Goal: Task Accomplishment & Management: Complete application form

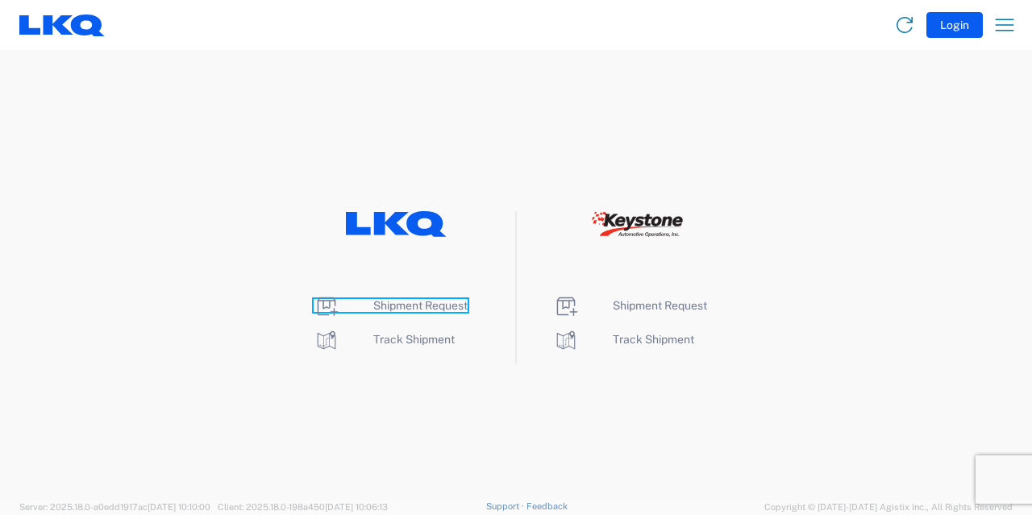
click at [423, 306] on span "Shipment Request" at bounding box center [420, 305] width 94 height 13
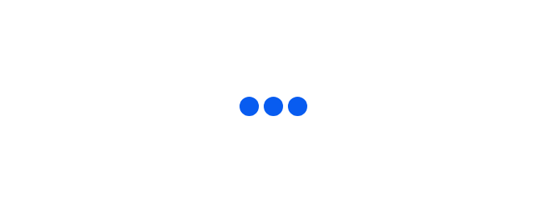
select select "FULL"
select select "LBS"
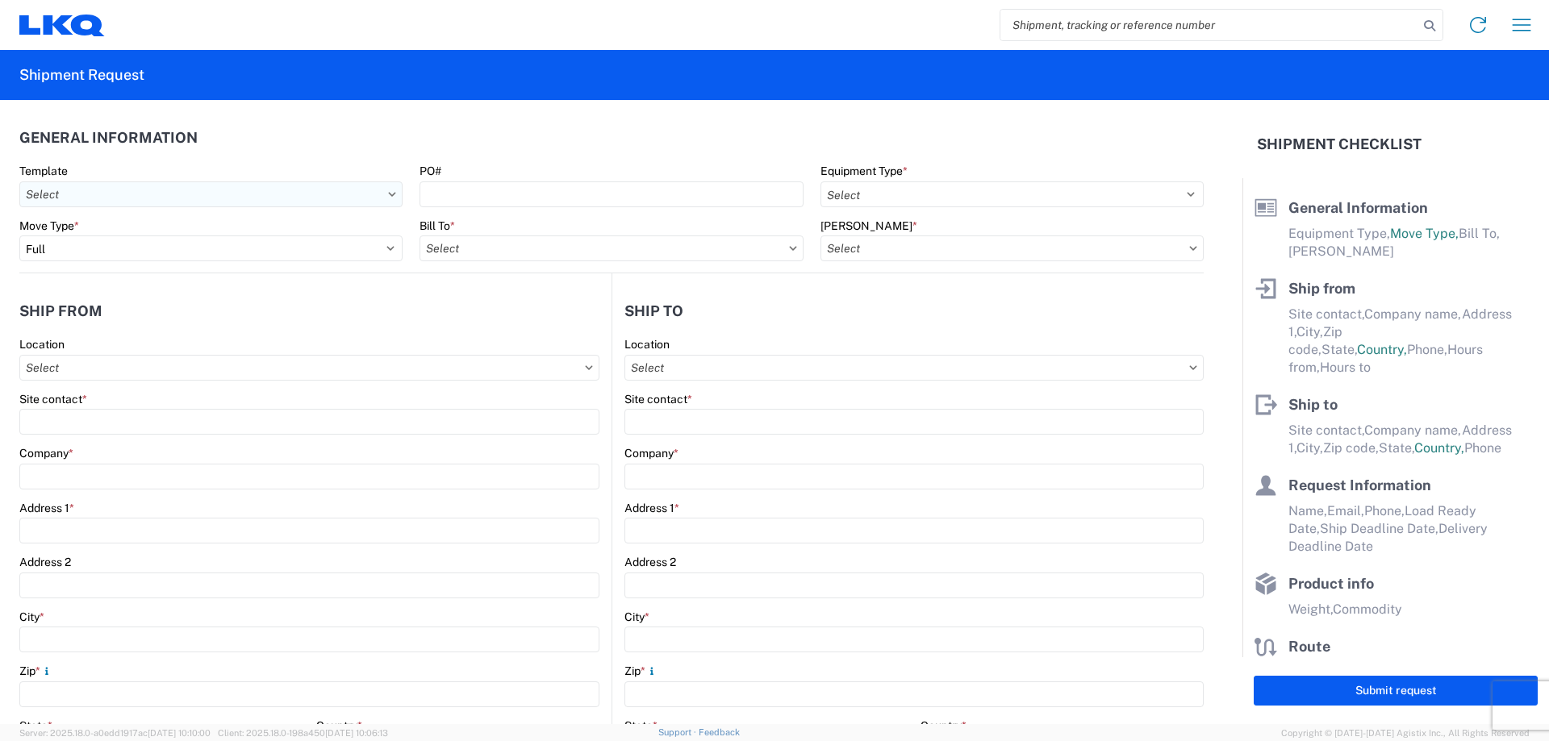
click at [113, 194] on input "Template" at bounding box center [210, 194] width 383 height 26
click at [390, 196] on icon at bounding box center [392, 194] width 8 height 5
click at [389, 195] on icon at bounding box center [392, 194] width 7 height 4
click at [388, 192] on icon at bounding box center [392, 194] width 8 height 5
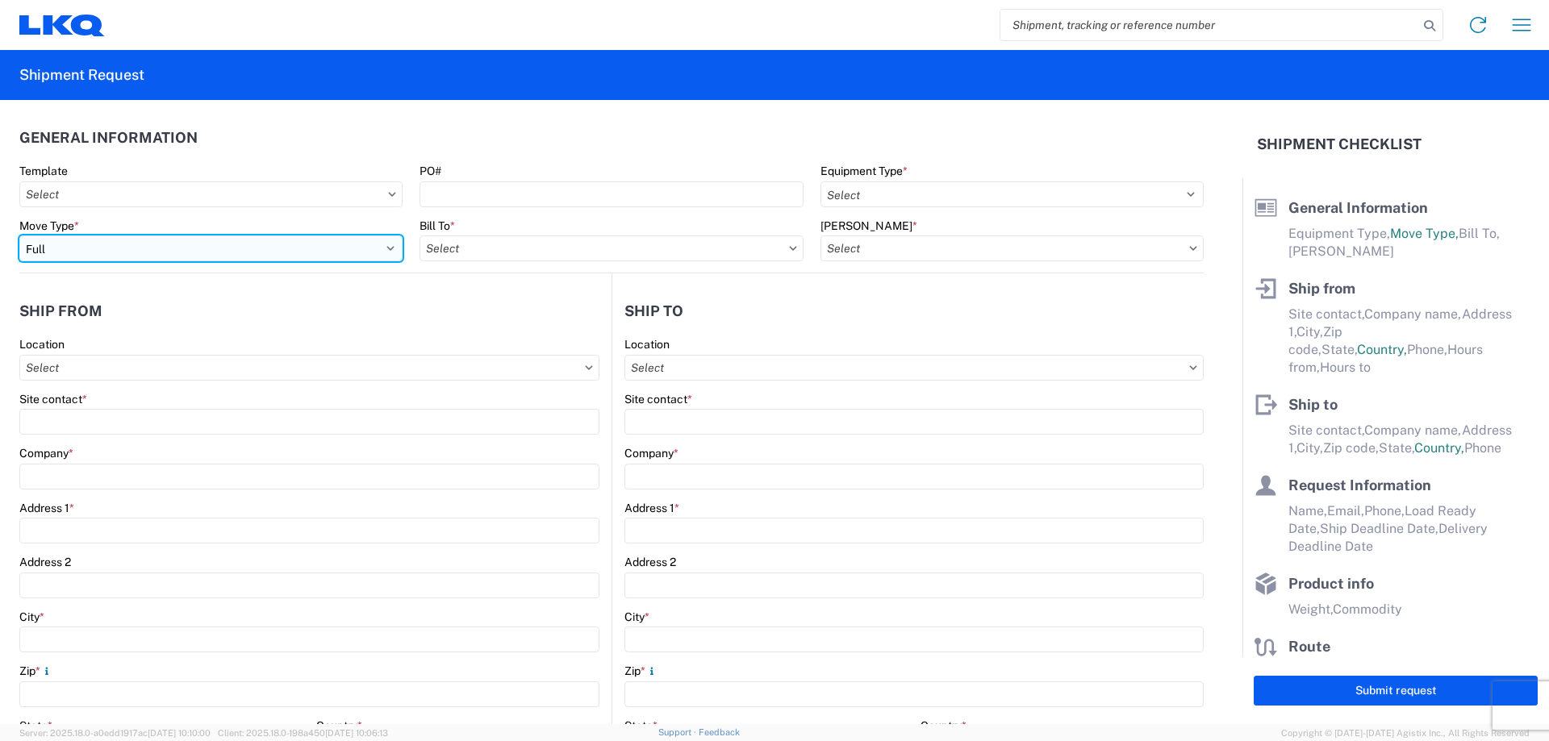
click at [389, 244] on select "Select Full Partial TL" at bounding box center [210, 249] width 383 height 26
click at [19, 236] on select "Select Full Partial TL" at bounding box center [210, 249] width 383 height 26
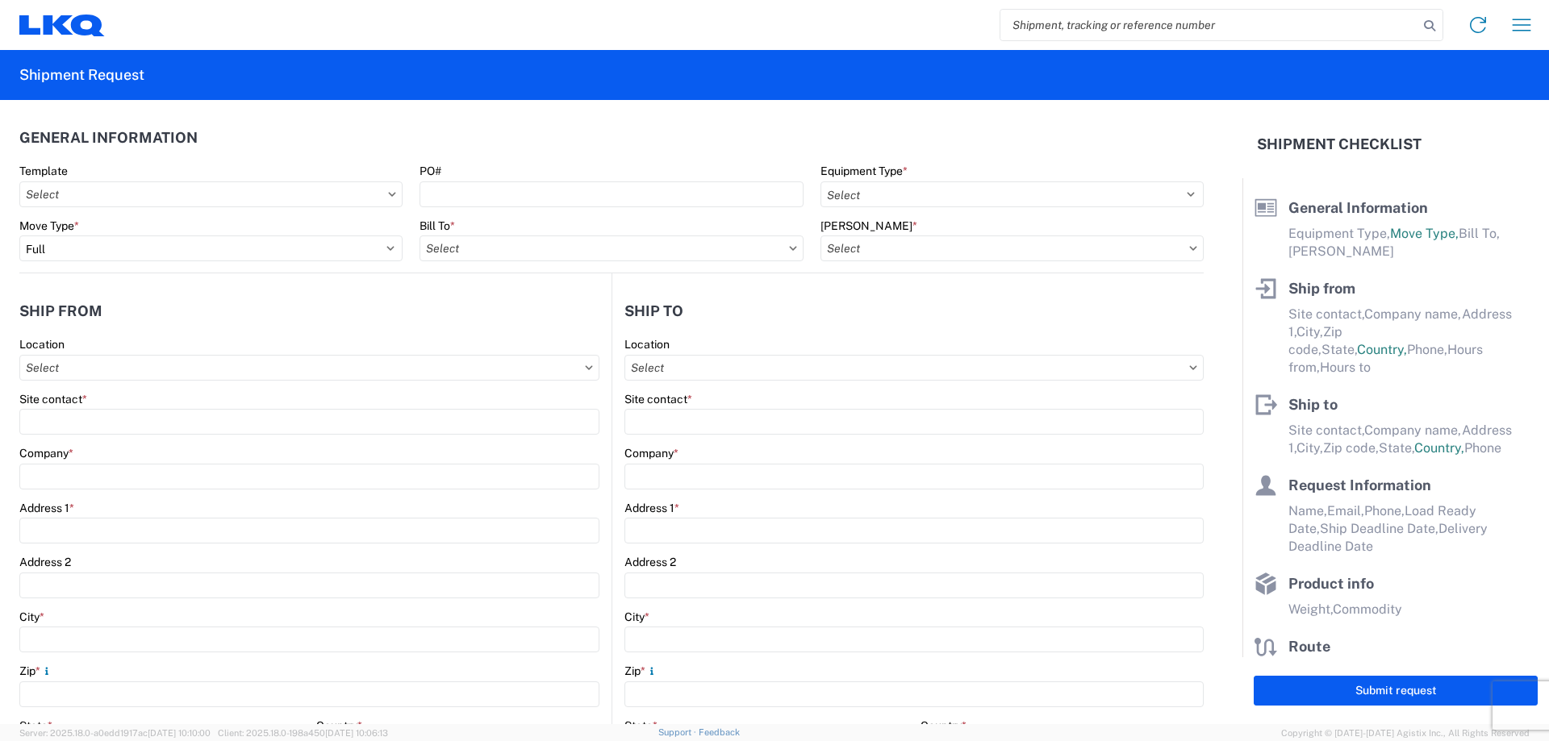
click at [389, 196] on icon at bounding box center [392, 194] width 7 height 4
click at [388, 194] on icon at bounding box center [392, 194] width 8 height 5
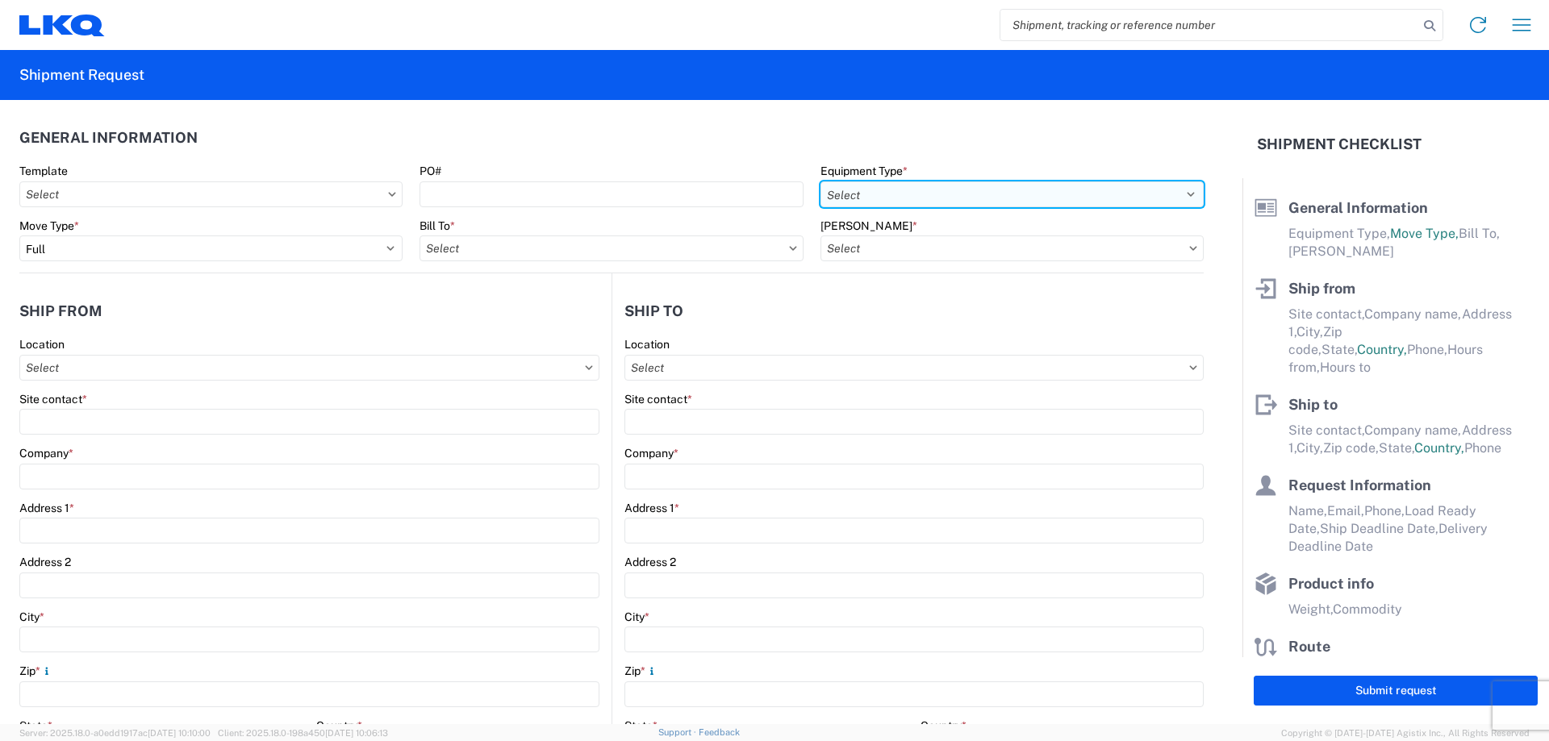
click at [1032, 195] on select "Select 53’ Dry Van Flatbed Dropdeck (van) Lowboy (flatbed) Rail" at bounding box center [1011, 194] width 383 height 26
select select "STDV"
click at [820, 181] on select "Select 53’ Dry Van Flatbed Dropdeck (van) Lowboy (flatbed) Rail" at bounding box center [1011, 194] width 383 height 26
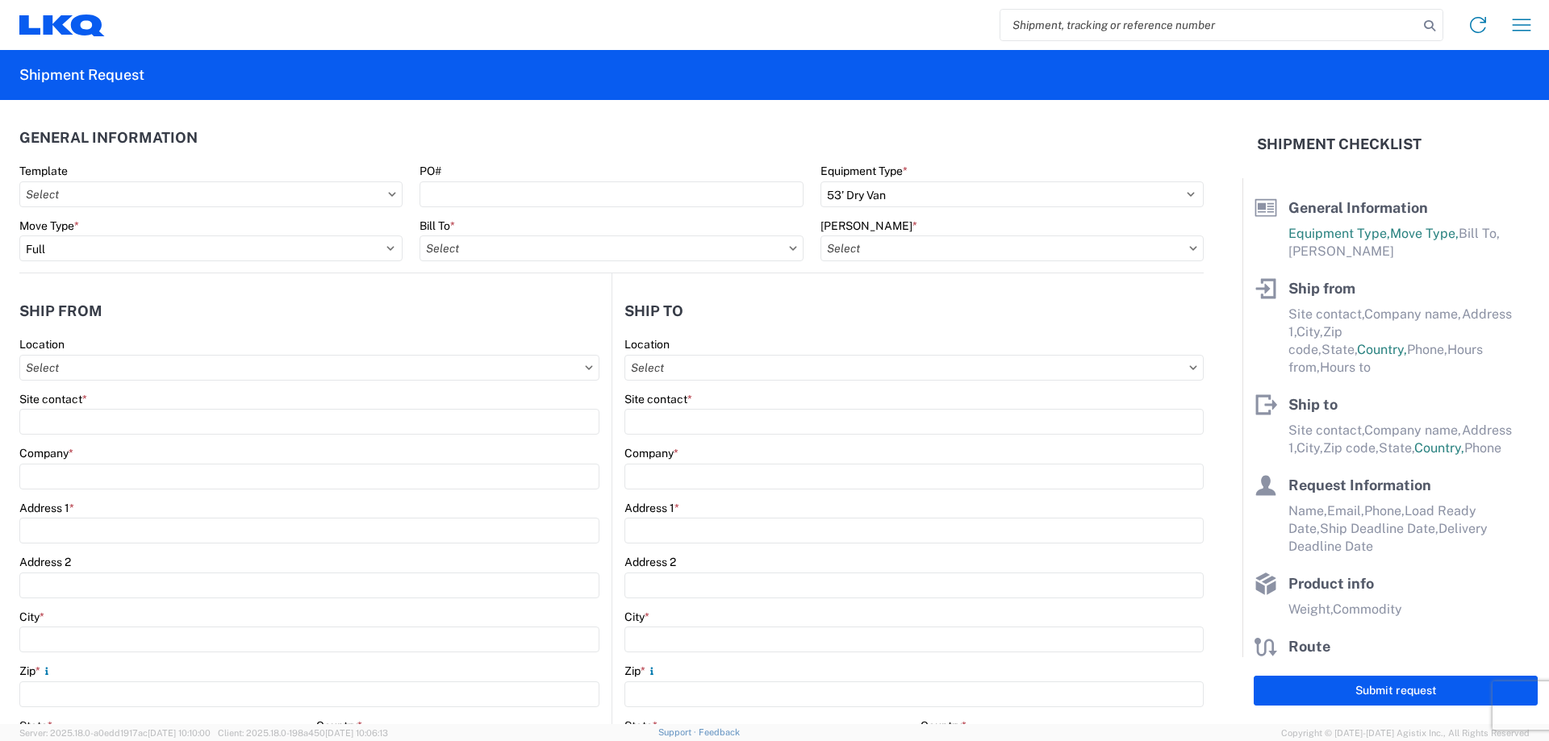
click at [391, 193] on icon at bounding box center [392, 194] width 7 height 4
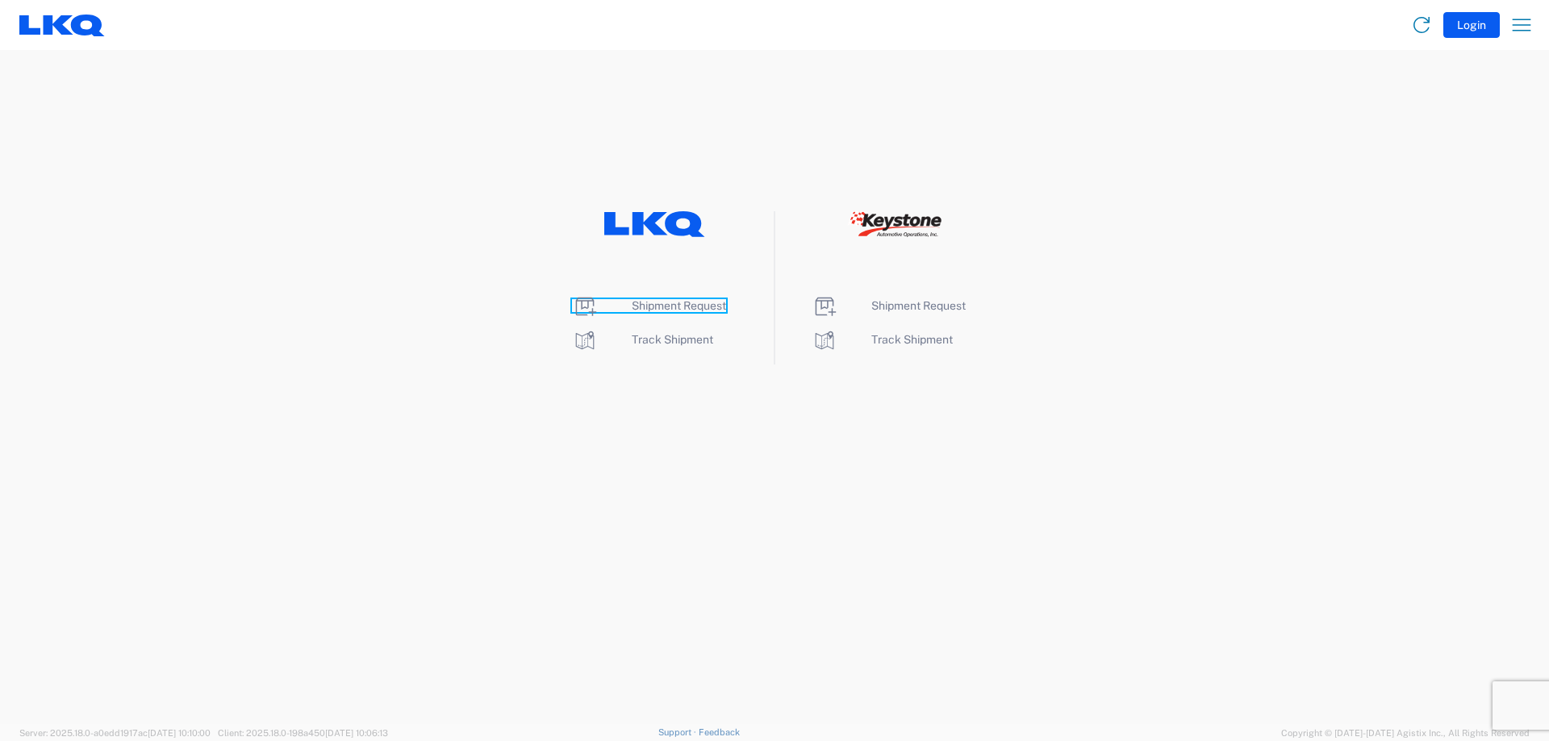
click at [625, 301] on link "Shipment Request" at bounding box center [649, 305] width 154 height 13
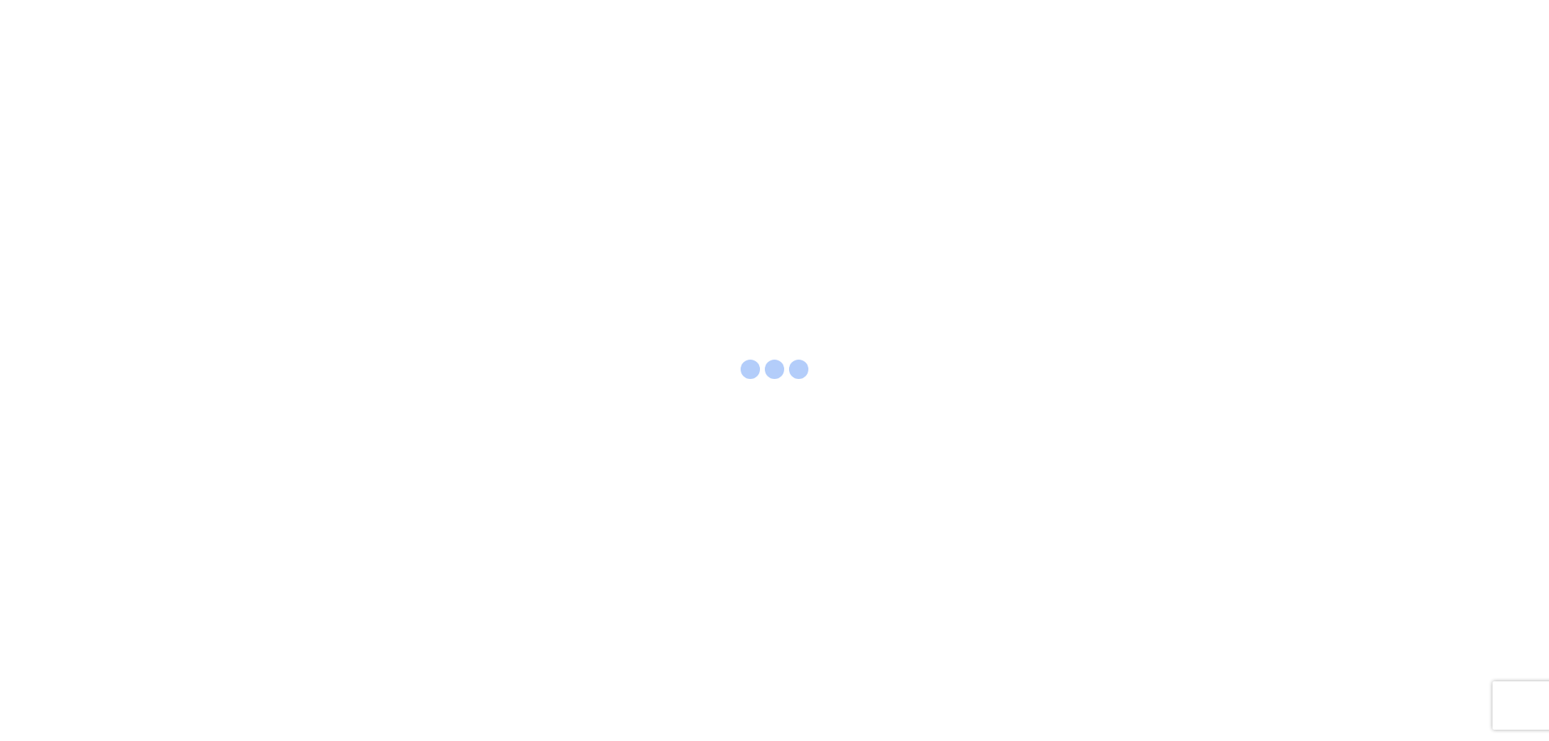
select select "FULL"
select select "LBS"
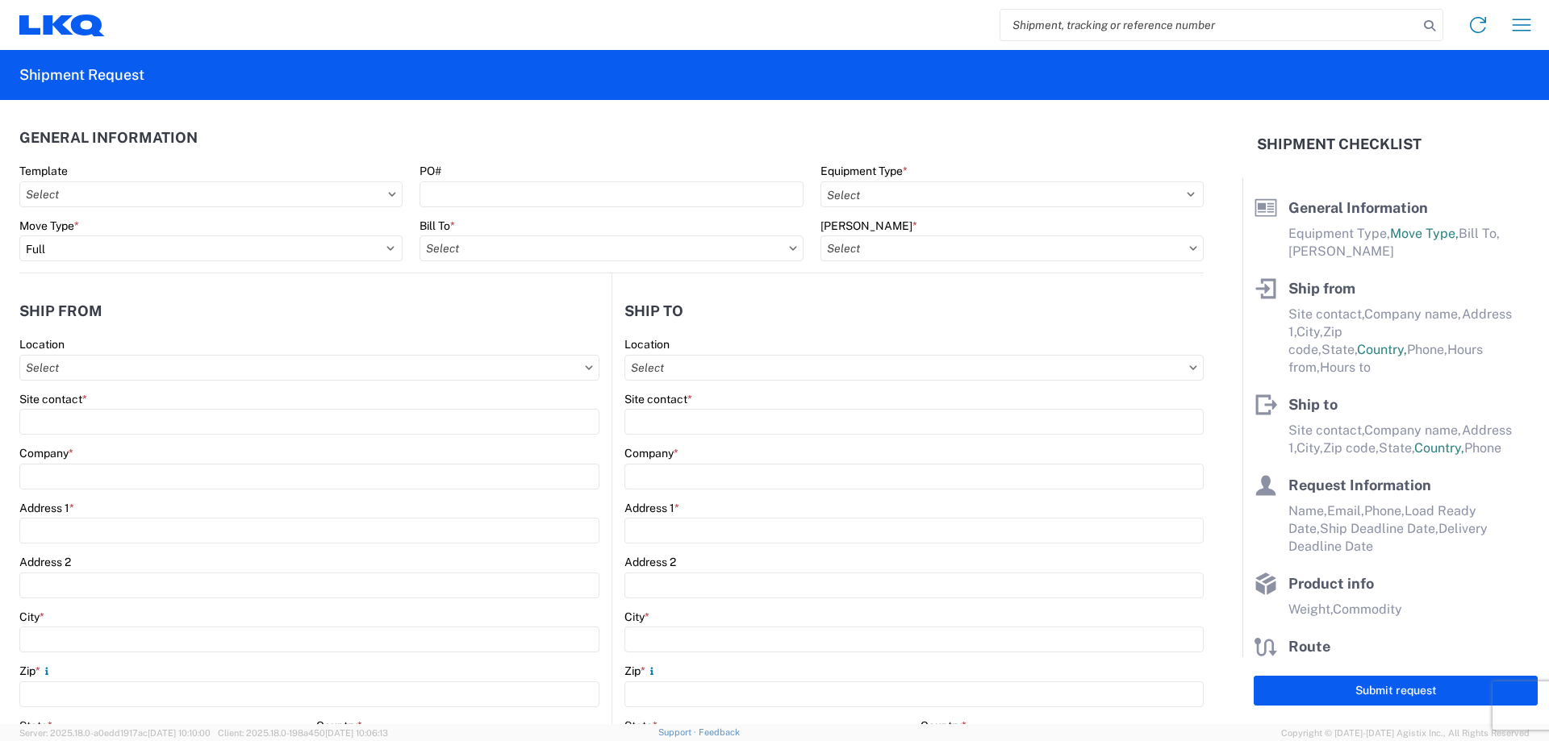
click at [391, 194] on icon at bounding box center [392, 194] width 8 height 5
click at [390, 195] on icon at bounding box center [392, 194] width 8 height 5
click at [388, 194] on icon at bounding box center [392, 194] width 8 height 5
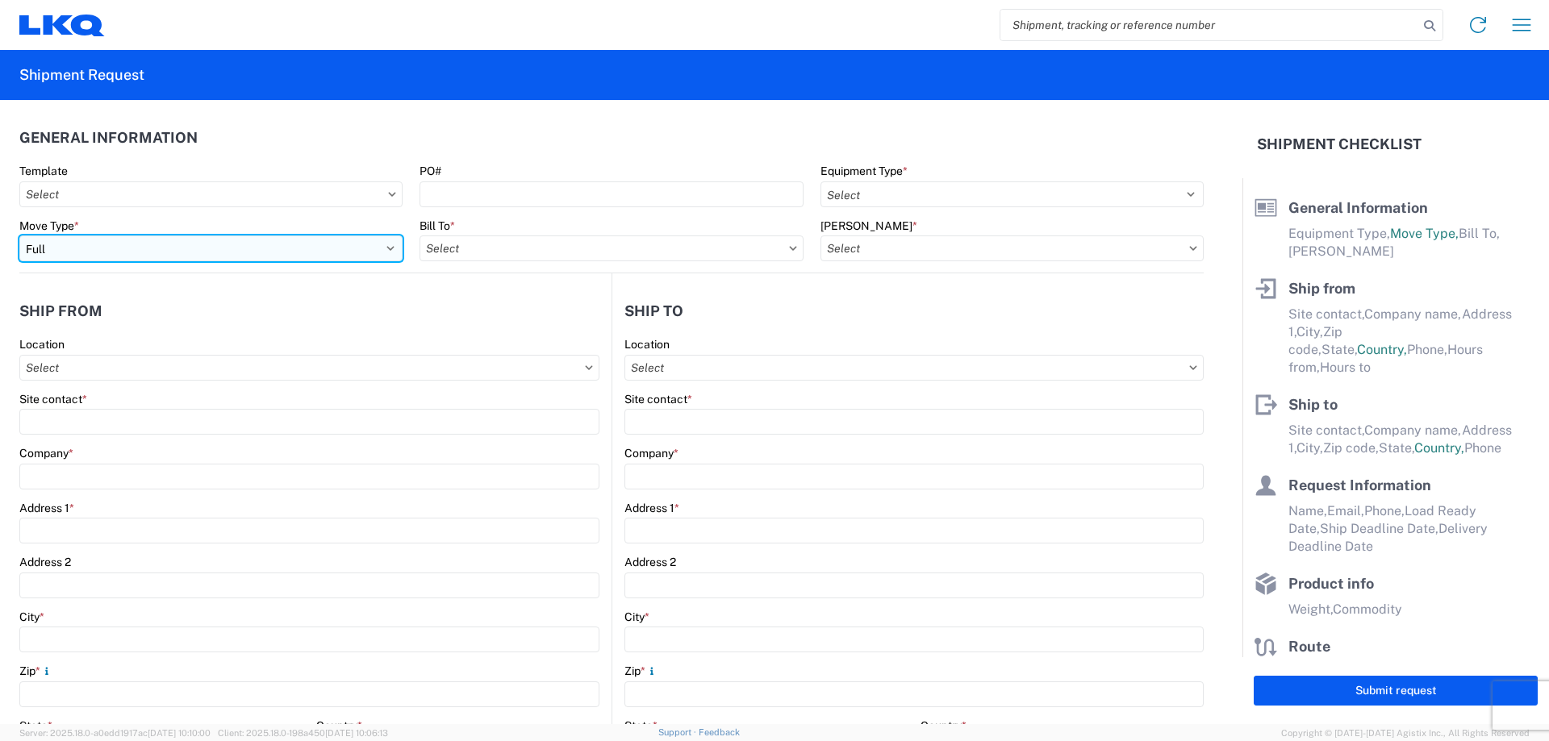
click at [384, 249] on select "Select Full Partial TL" at bounding box center [210, 249] width 383 height 26
click at [19, 236] on select "Select Full Partial TL" at bounding box center [210, 249] width 383 height 26
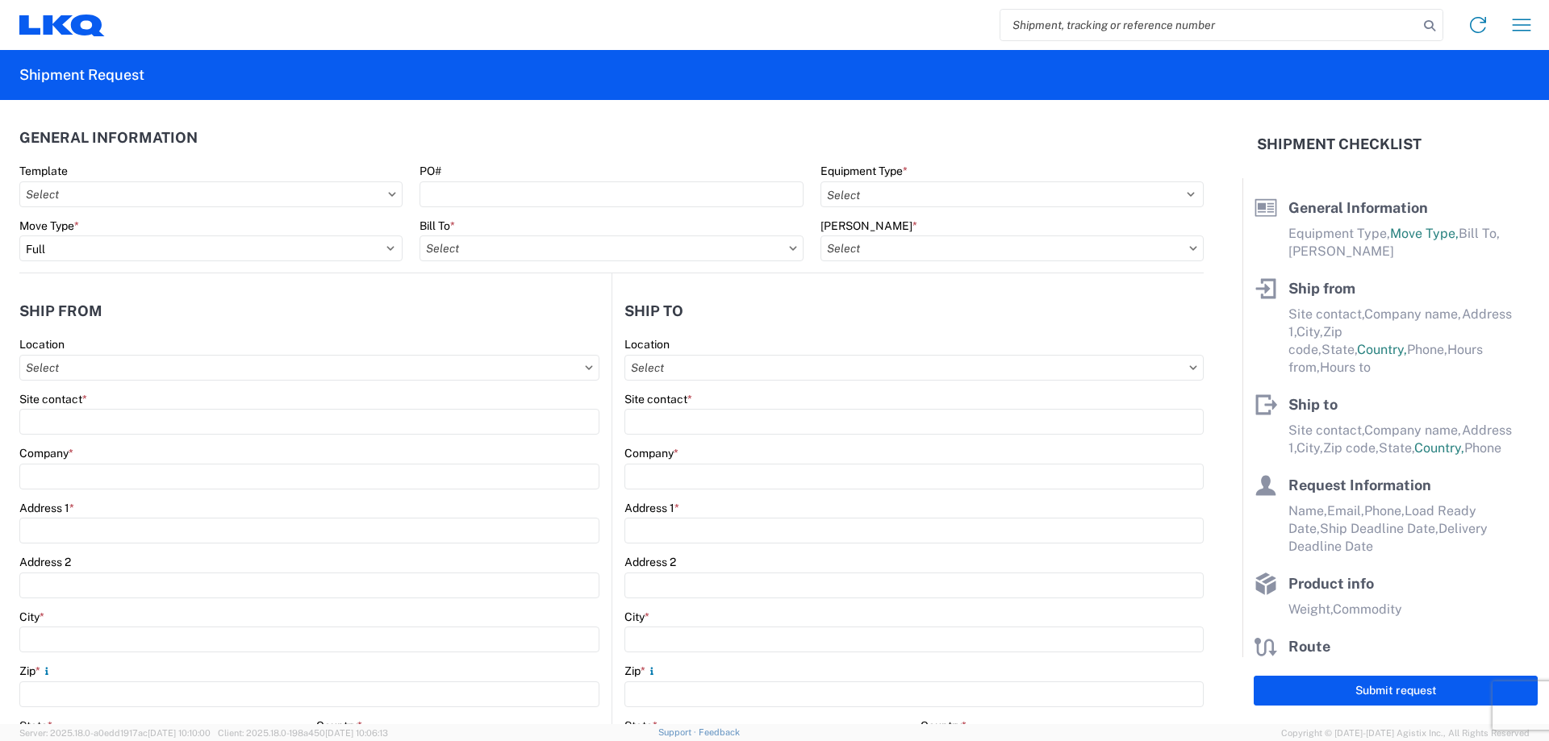
click at [789, 247] on icon at bounding box center [793, 248] width 8 height 5
click at [789, 247] on icon at bounding box center [792, 248] width 7 height 4
click at [789, 248] on icon at bounding box center [792, 248] width 7 height 4
click at [789, 249] on icon at bounding box center [793, 248] width 8 height 5
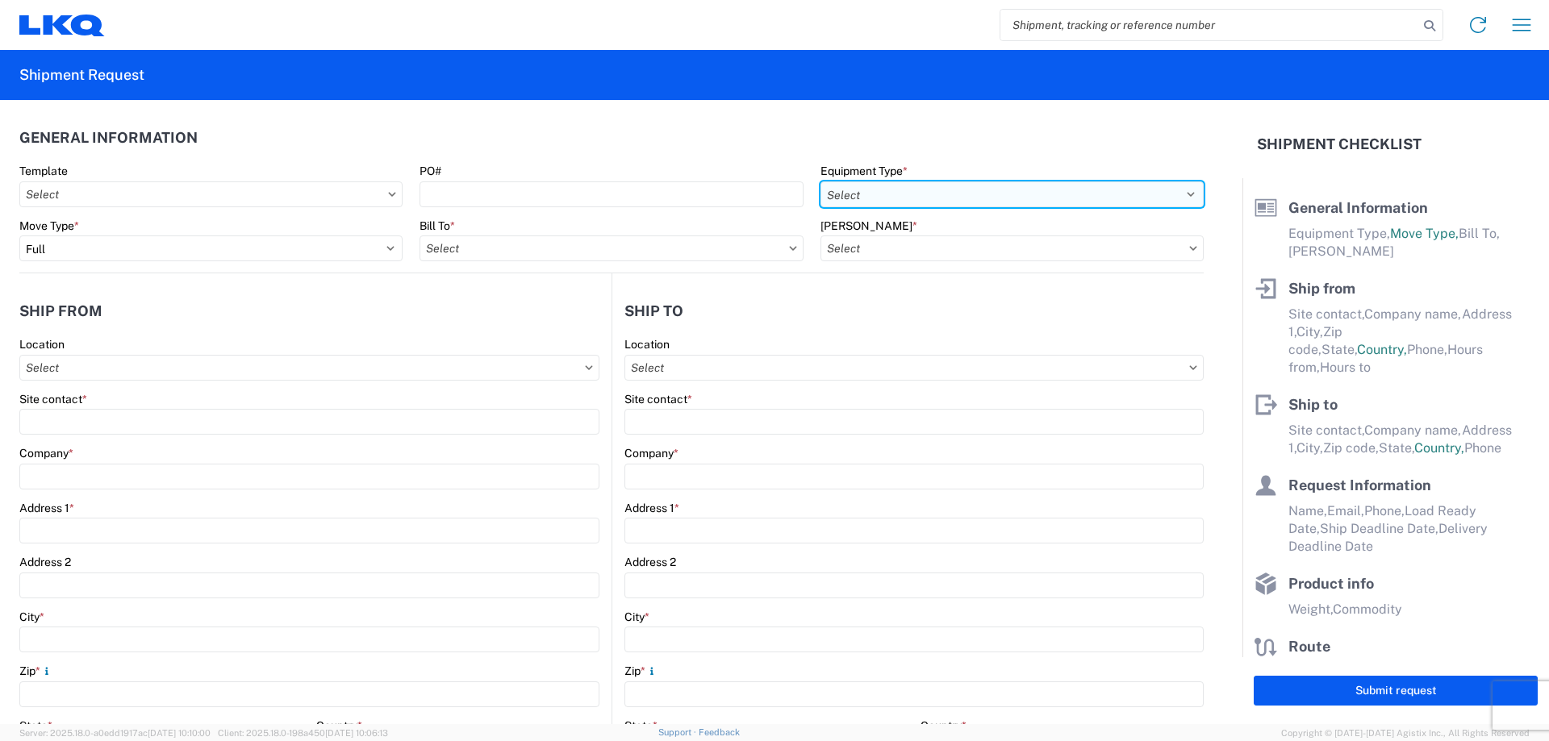
click at [1179, 195] on select "Select 53’ Dry Van Flatbed Dropdeck (van) Lowboy (flatbed) Rail" at bounding box center [1011, 194] width 383 height 26
select select "STDV"
click at [820, 181] on select "Select 53’ Dry Van Flatbed Dropdeck (van) Lowboy (flatbed) Rail" at bounding box center [1011, 194] width 383 height 26
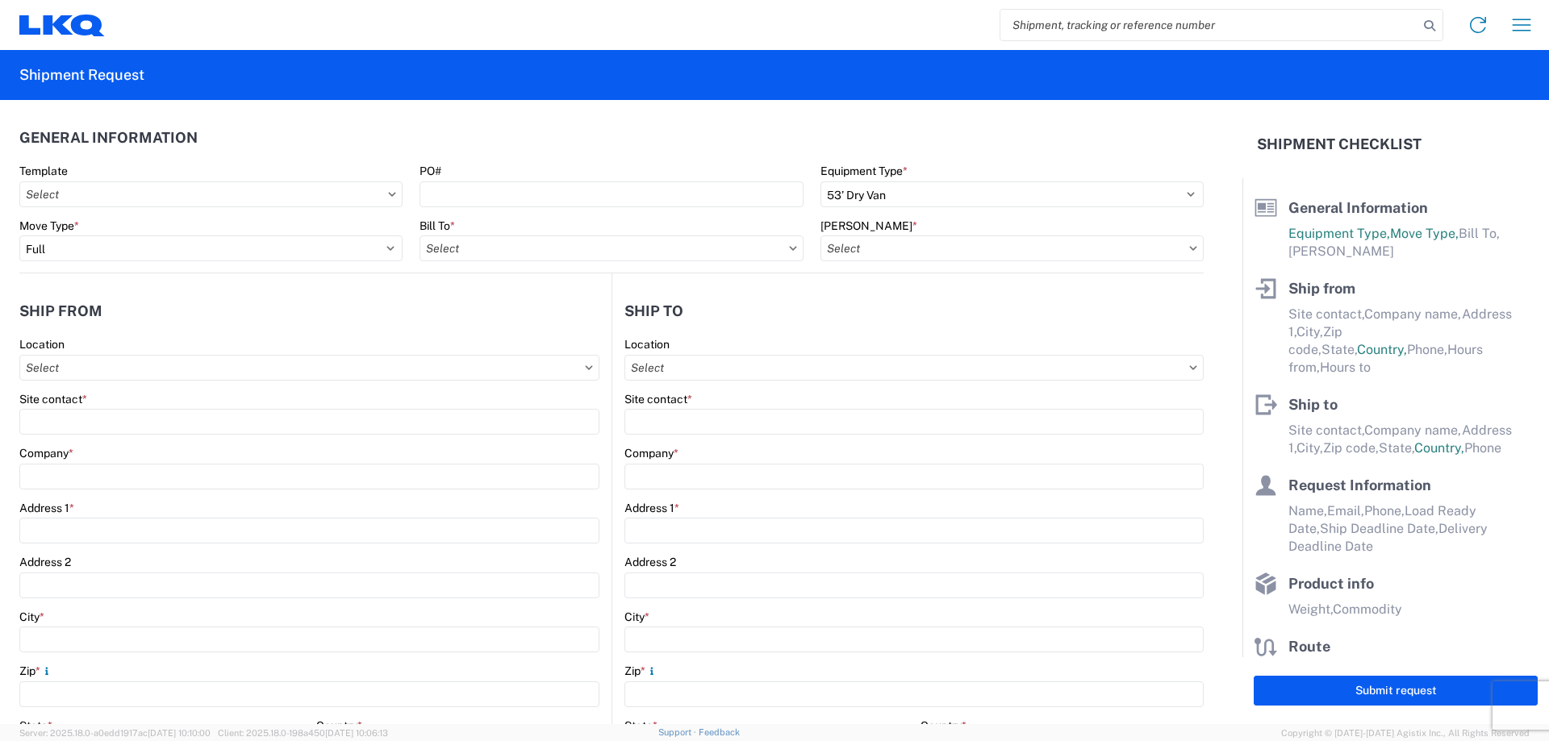
click at [1190, 249] on icon at bounding box center [1193, 248] width 7 height 4
click at [789, 249] on icon at bounding box center [792, 248] width 7 height 4
click at [161, 184] on input "Template" at bounding box center [210, 194] width 383 height 26
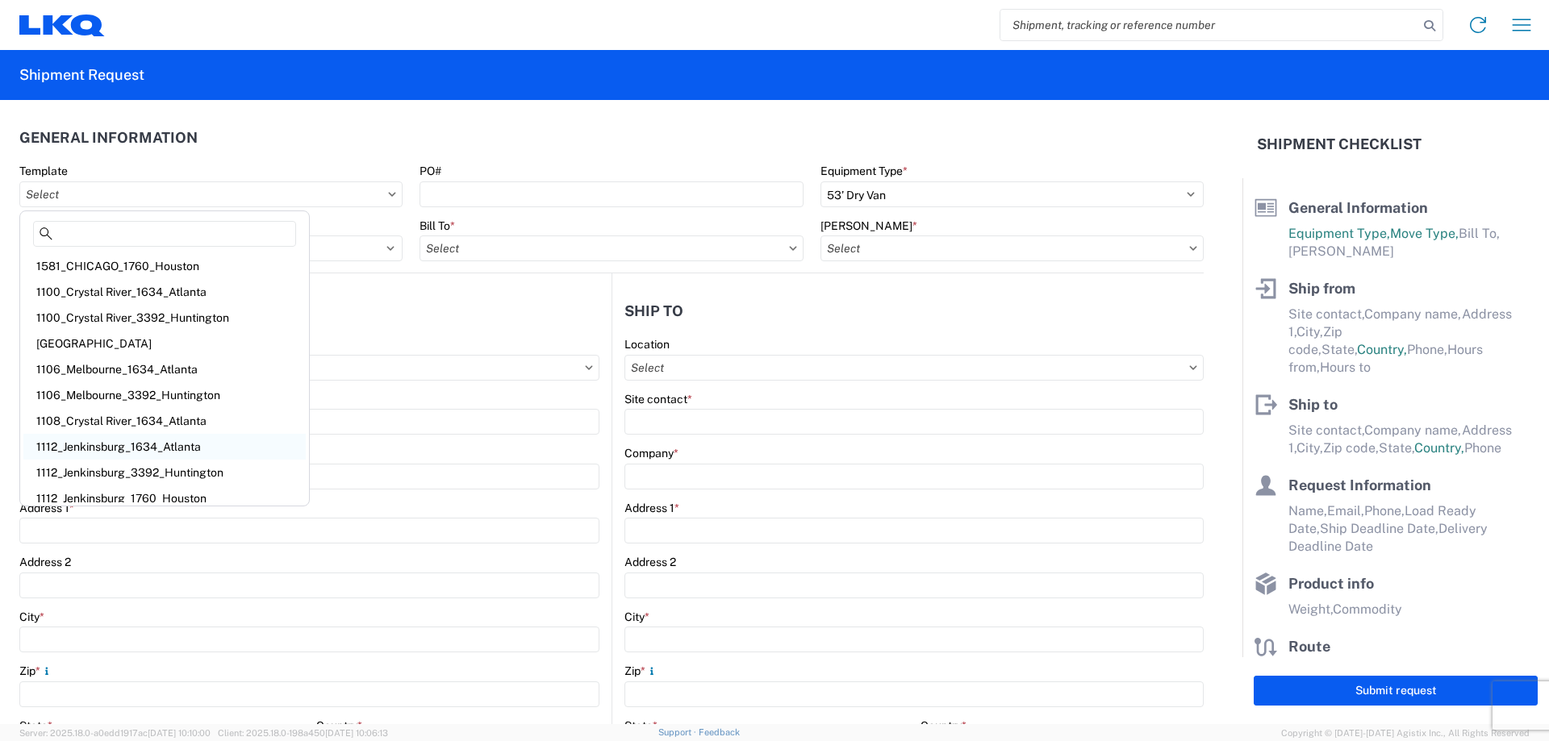
scroll to position [8, 0]
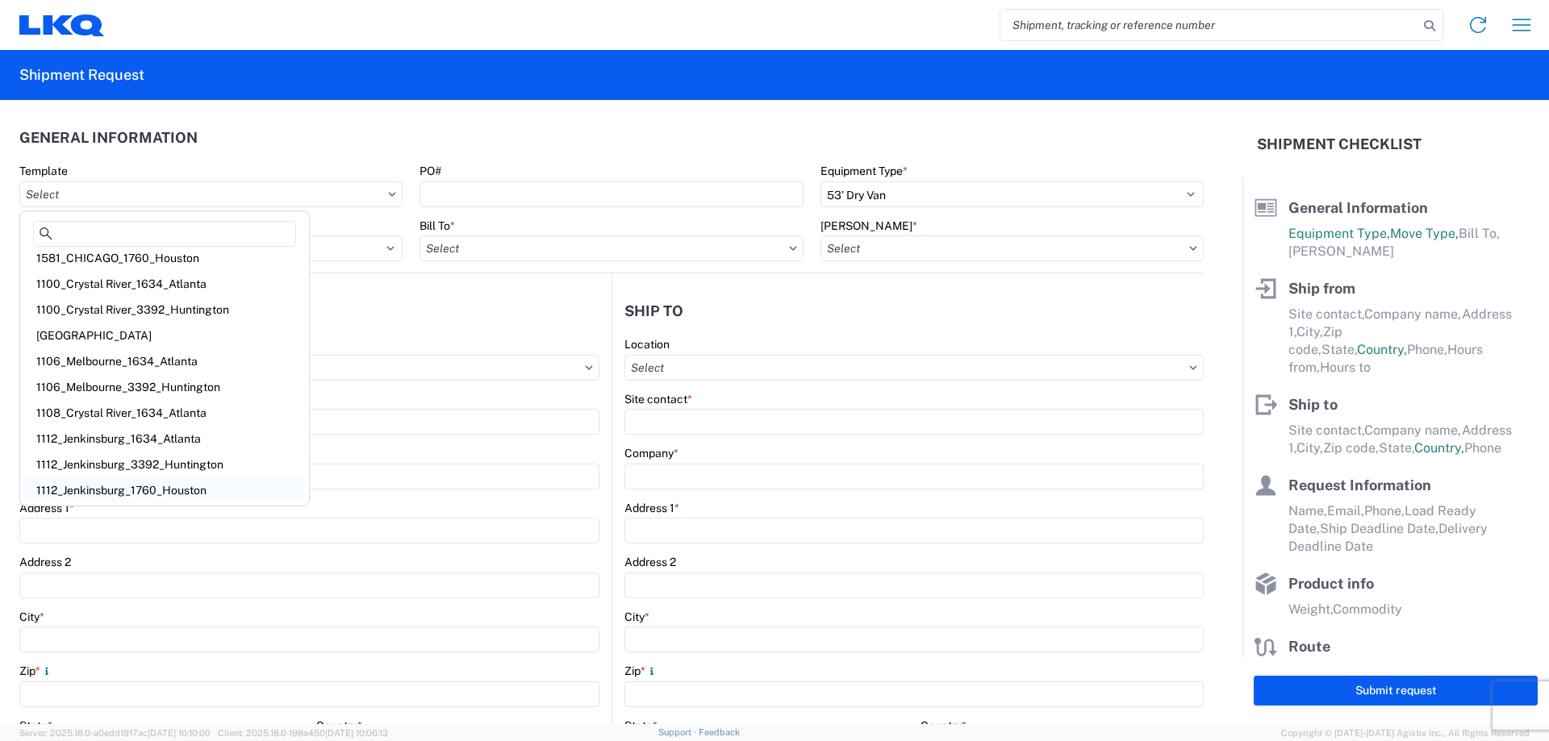
click at [165, 492] on div "1112_Jenkinsburg_1760_Houston" at bounding box center [164, 490] width 282 height 26
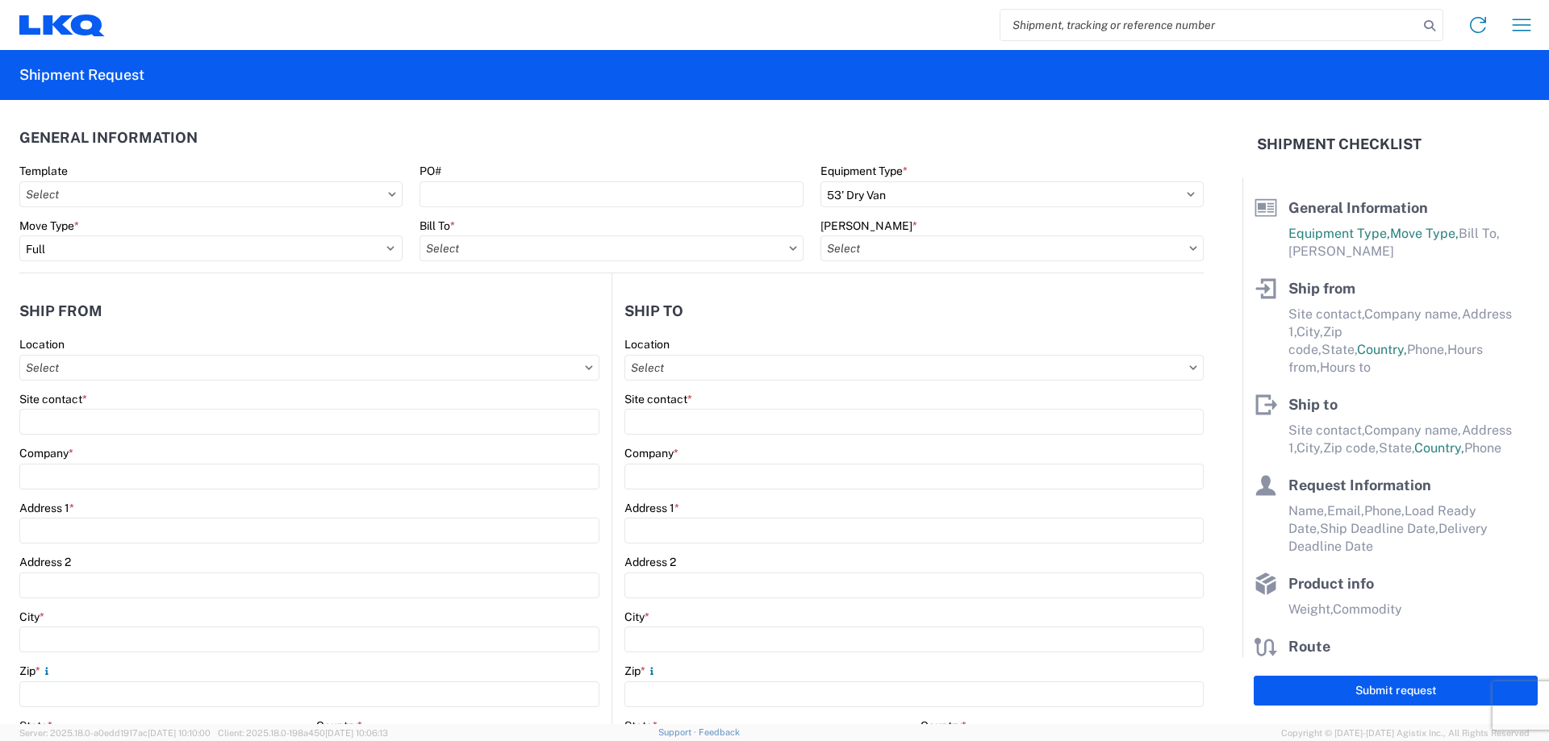
type input "1112_Jenkinsburg_1760_Houston"
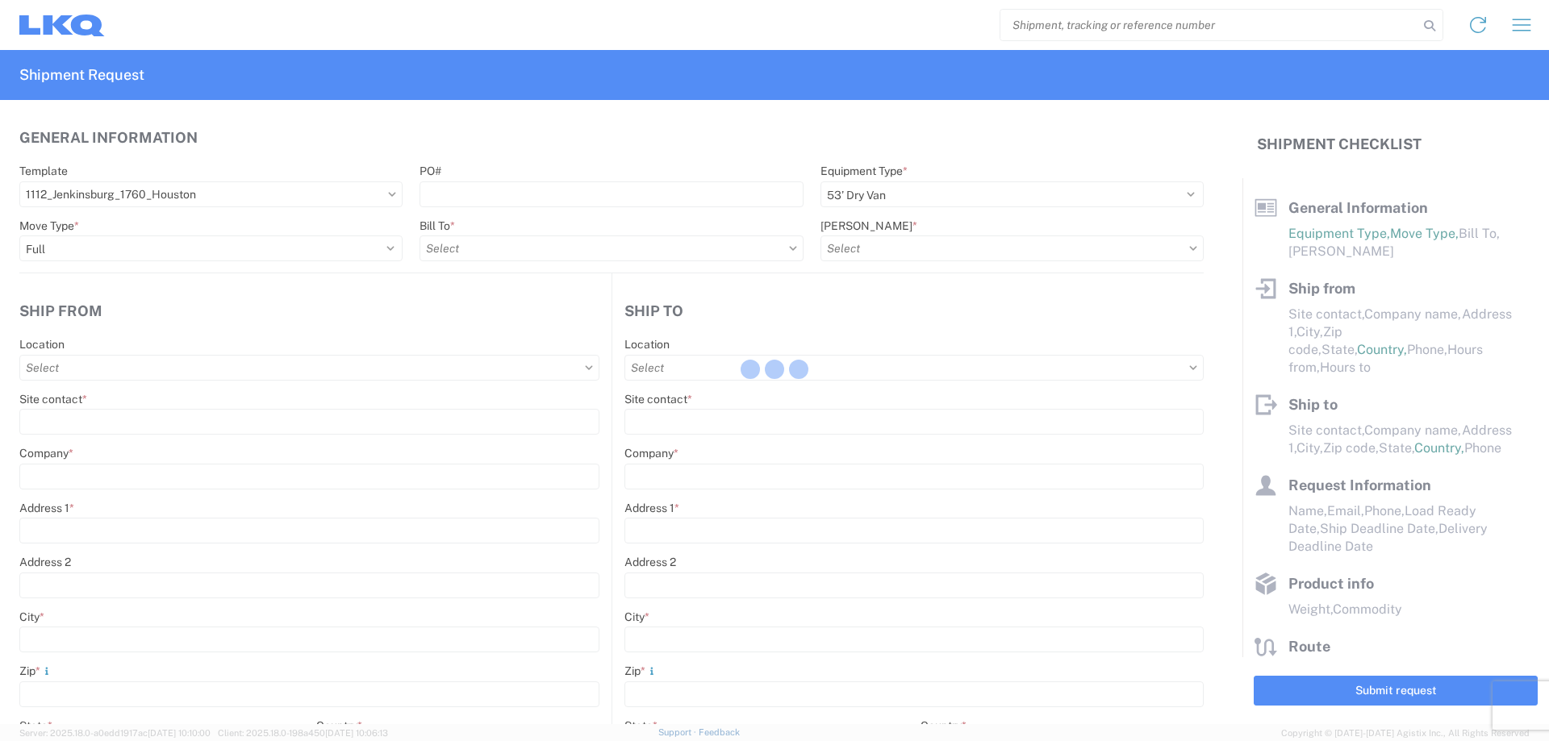
select select
type input "Shipping"
type input "LKQ Atlanta"
type input "2401 Highway 42 N"
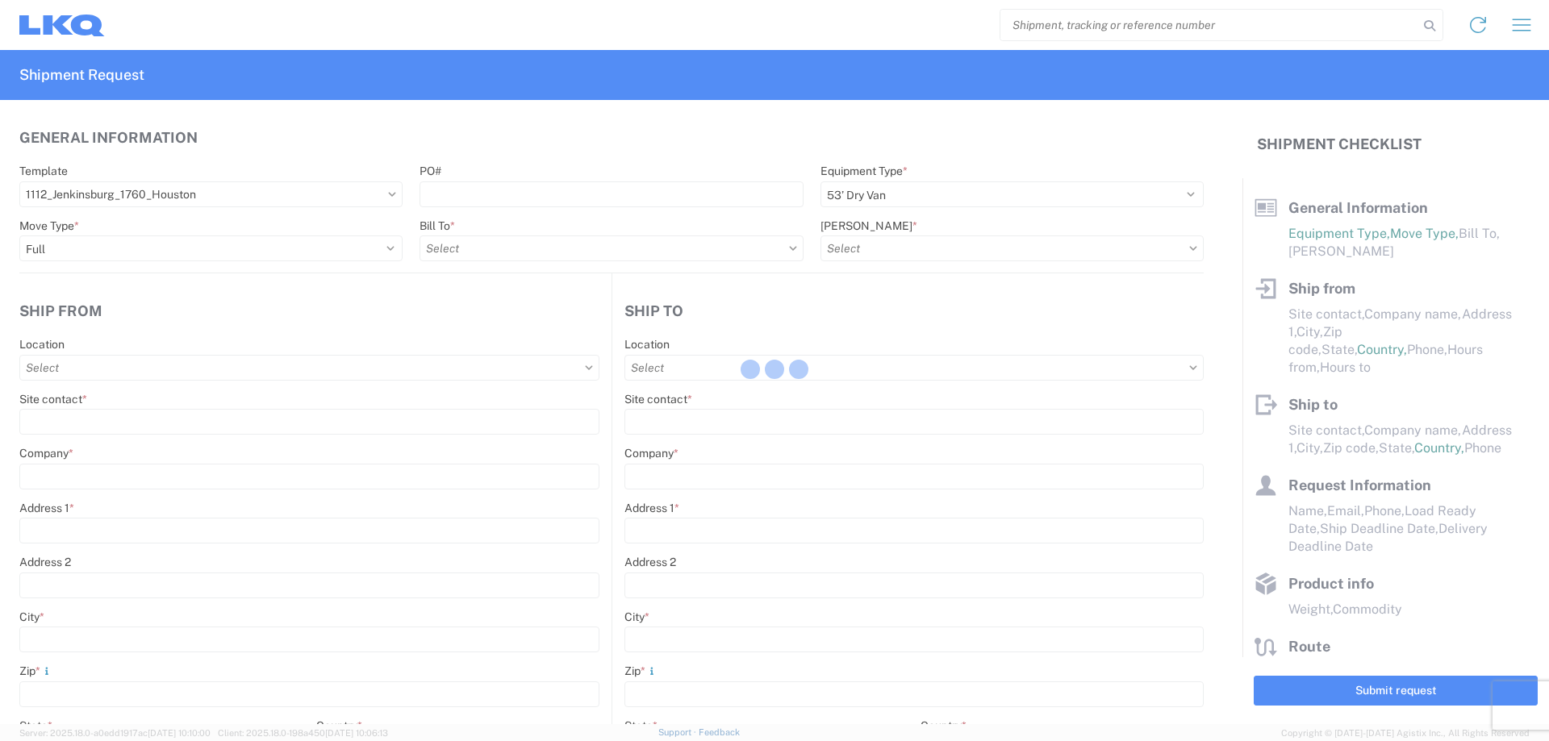
type input "Jenkinsburg"
type input "30234"
type input "Receiving"
type input "LKQ Best Core"
type input "1710 W Mount Houston Rd"
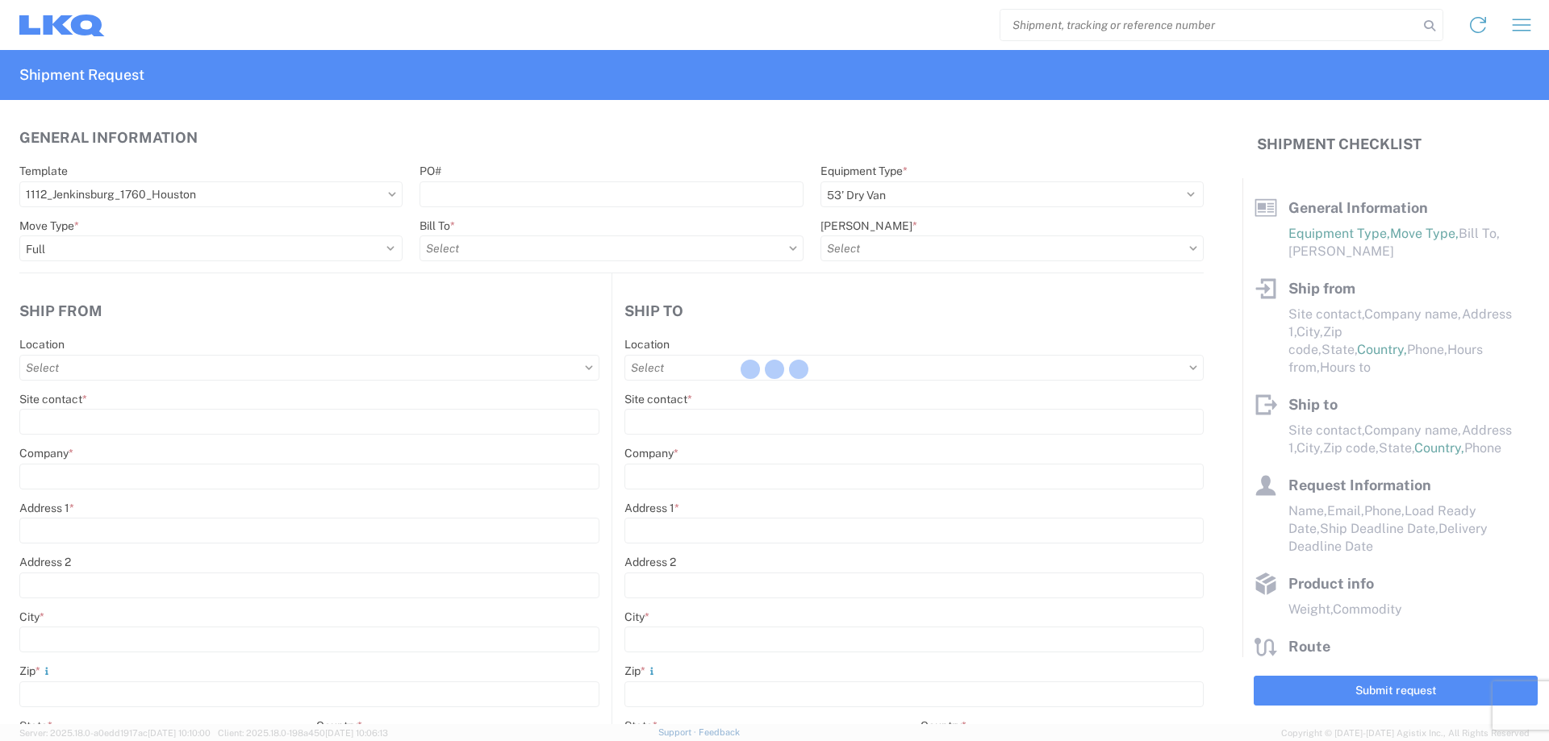
type input "Houston"
type input "77038"
type input "2019-06-14"
type input "42000"
type input "Miscellaneous (alt, comp, conv, etc)"
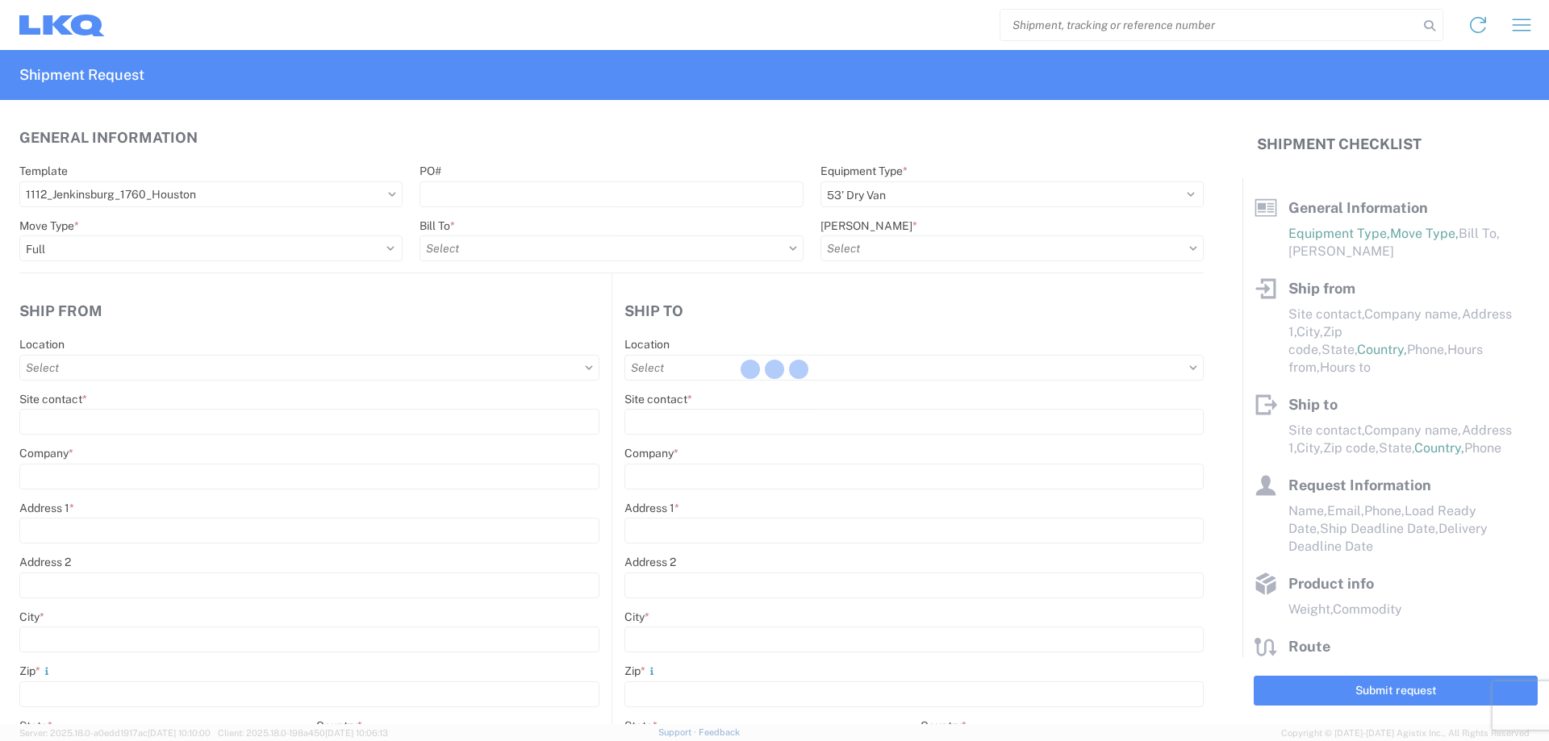
type input "1"
type input "12"
select select "IN"
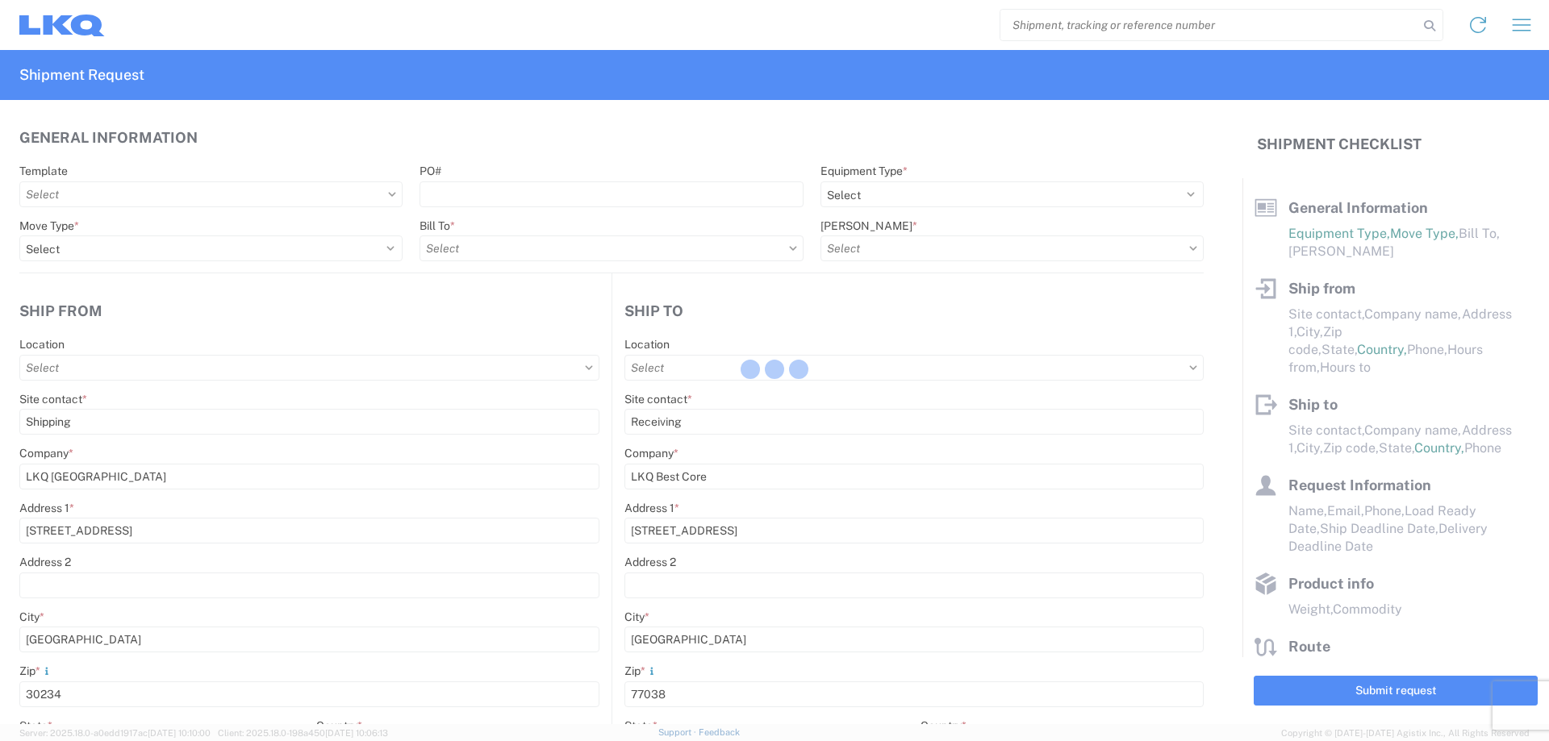
select select "US"
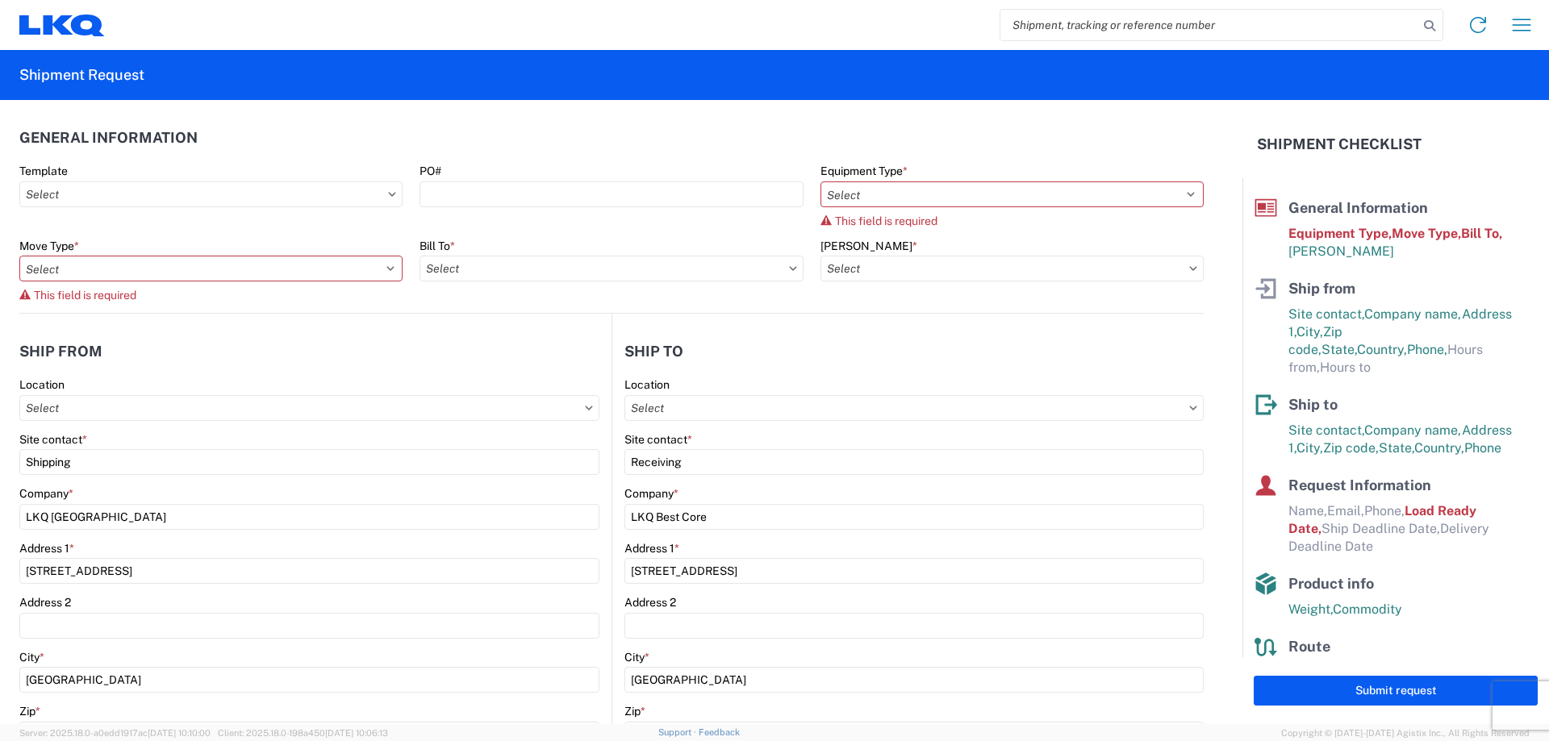
type input "1760 - LKQ Best Core"
type input "1112 - LKQ Atlanta"
type input "1112-6300-66000-0000 - 1112 Freight Out"
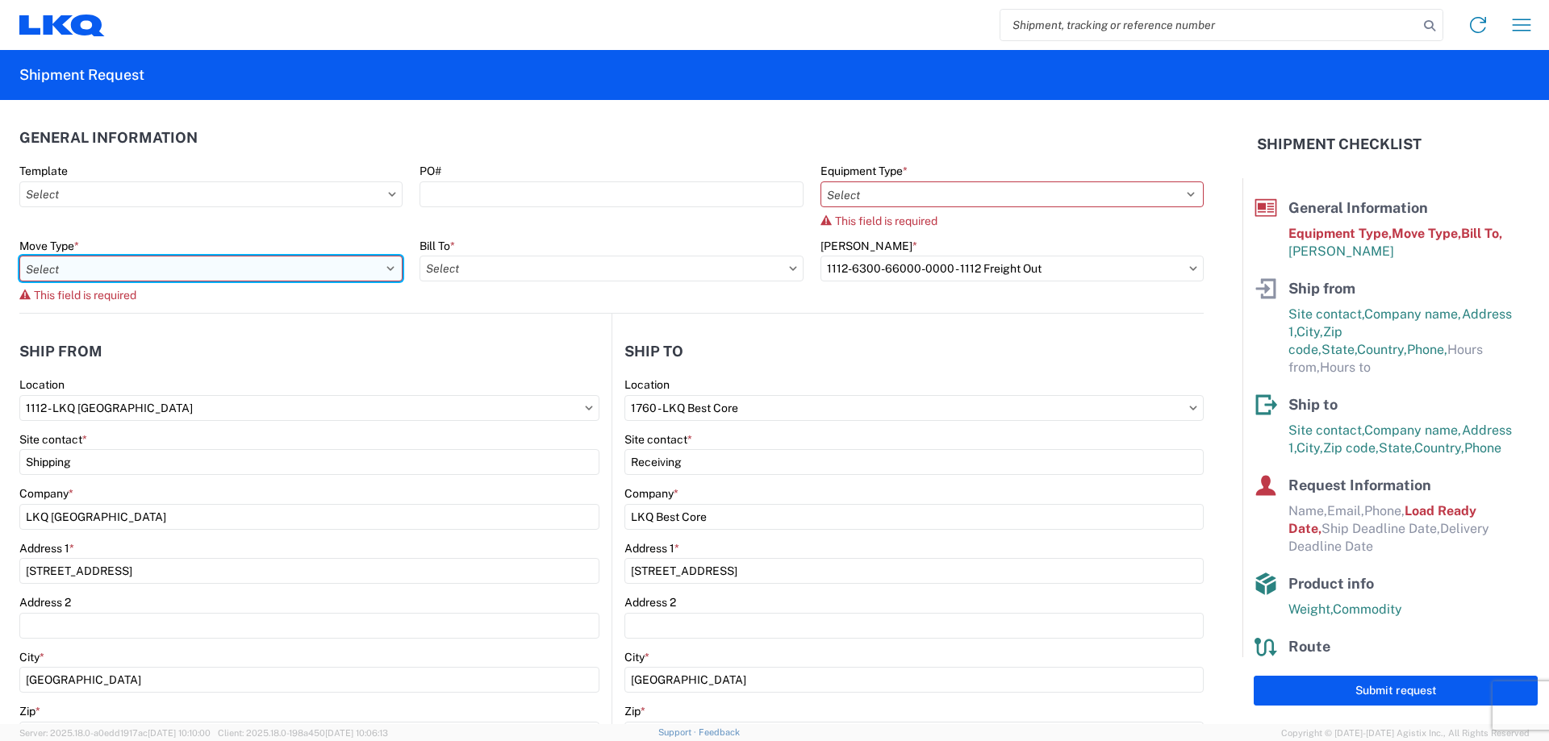
click at [390, 267] on select "Select Full Partial TL" at bounding box center [210, 269] width 383 height 26
select select "FULL"
click at [19, 256] on select "Select Full Partial TL" at bounding box center [210, 269] width 383 height 26
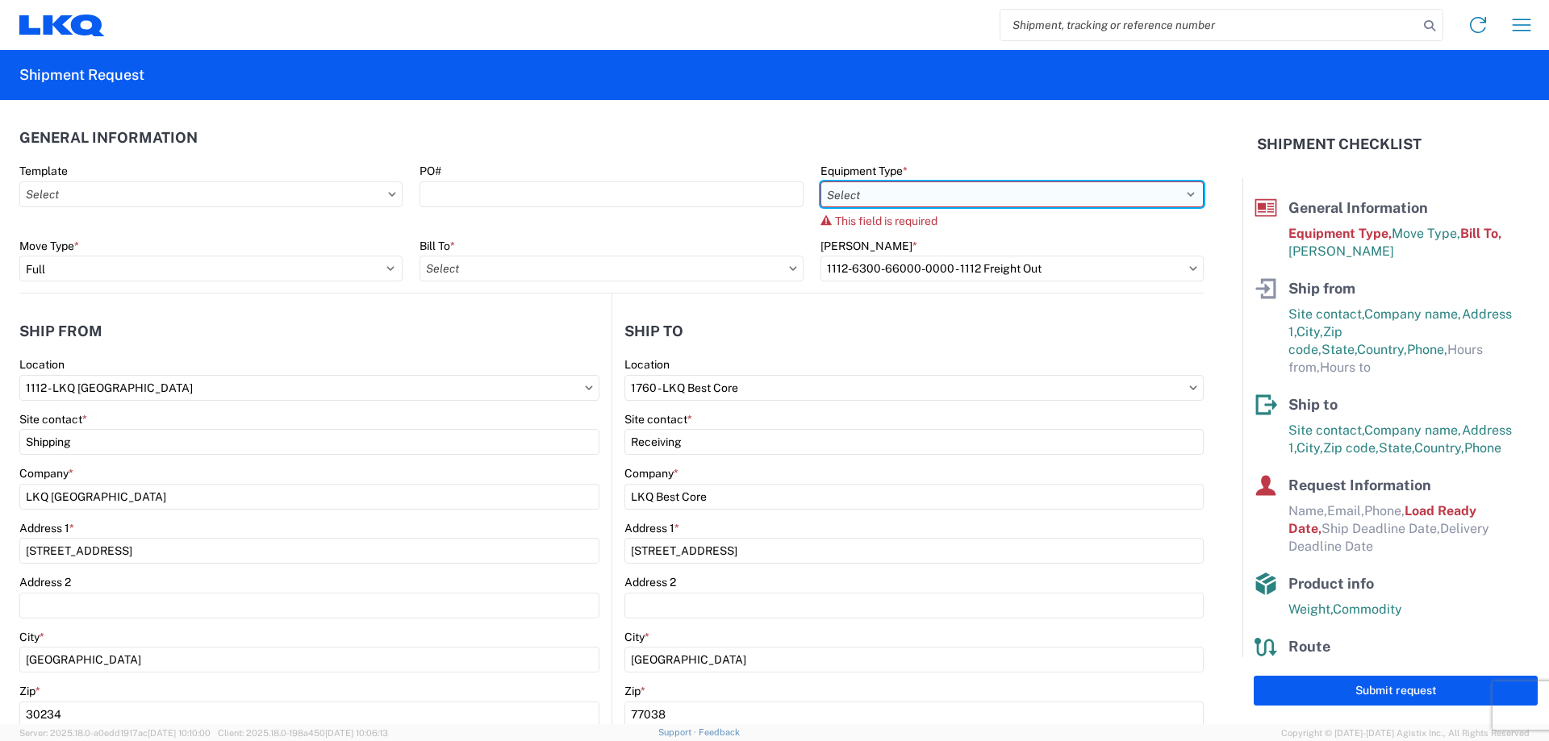
click at [1178, 191] on select "Select 53’ Dry Van Flatbed Dropdeck (van) Lowboy (flatbed) Rail" at bounding box center [1011, 194] width 383 height 26
select select "STDV"
click at [820, 181] on select "Select 53’ Dry Van Flatbed Dropdeck (van) Lowboy (flatbed) Rail" at bounding box center [1011, 194] width 383 height 26
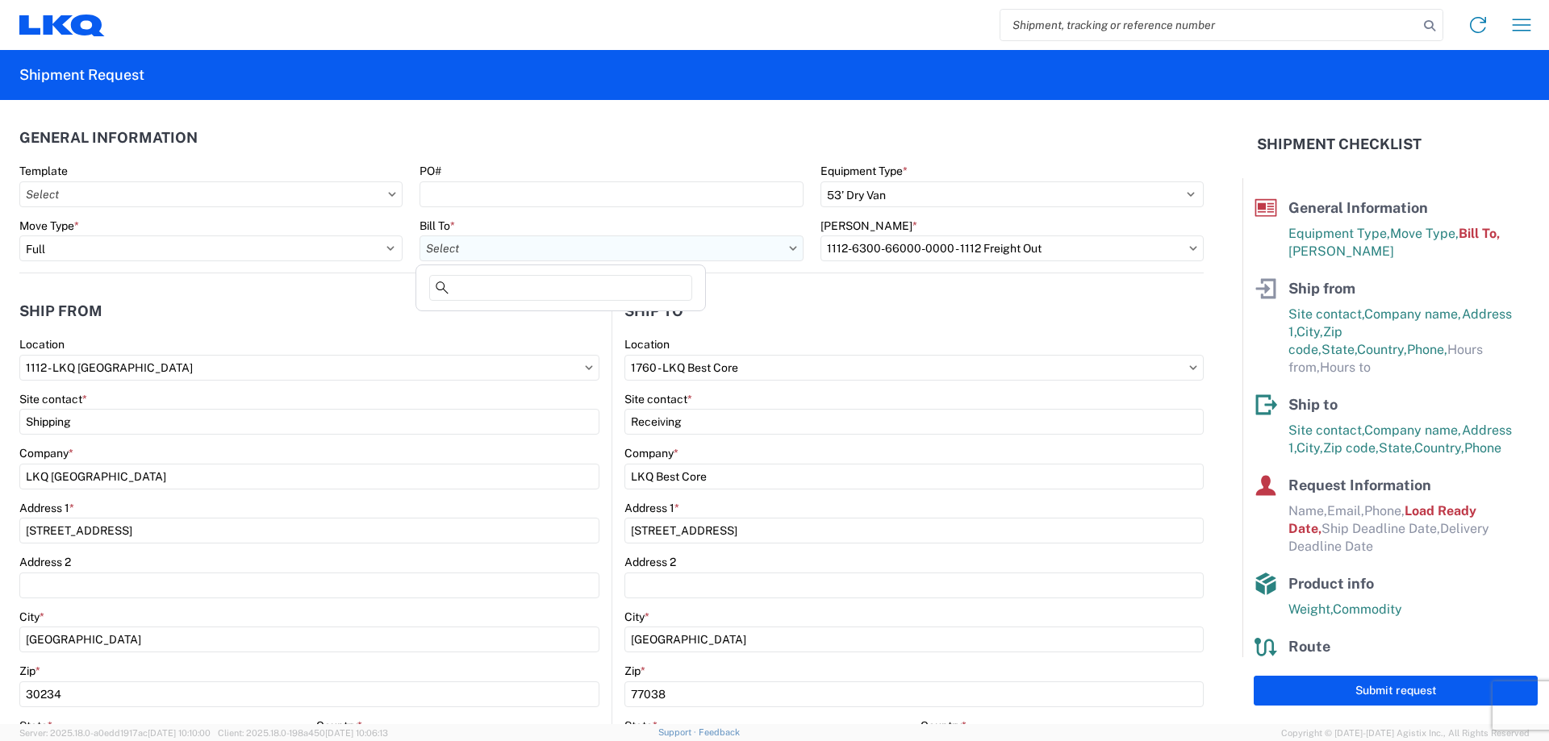
click at [785, 245] on input "Bill To *" at bounding box center [610, 249] width 383 height 26
type input "1223"
click at [588, 319] on div "1223 - LKQ Self Service - Huntsville AL" at bounding box center [604, 320] width 370 height 26
type input "1223 - LKQ Self Service - Huntsville AL"
click at [586, 366] on icon at bounding box center [589, 367] width 7 height 4
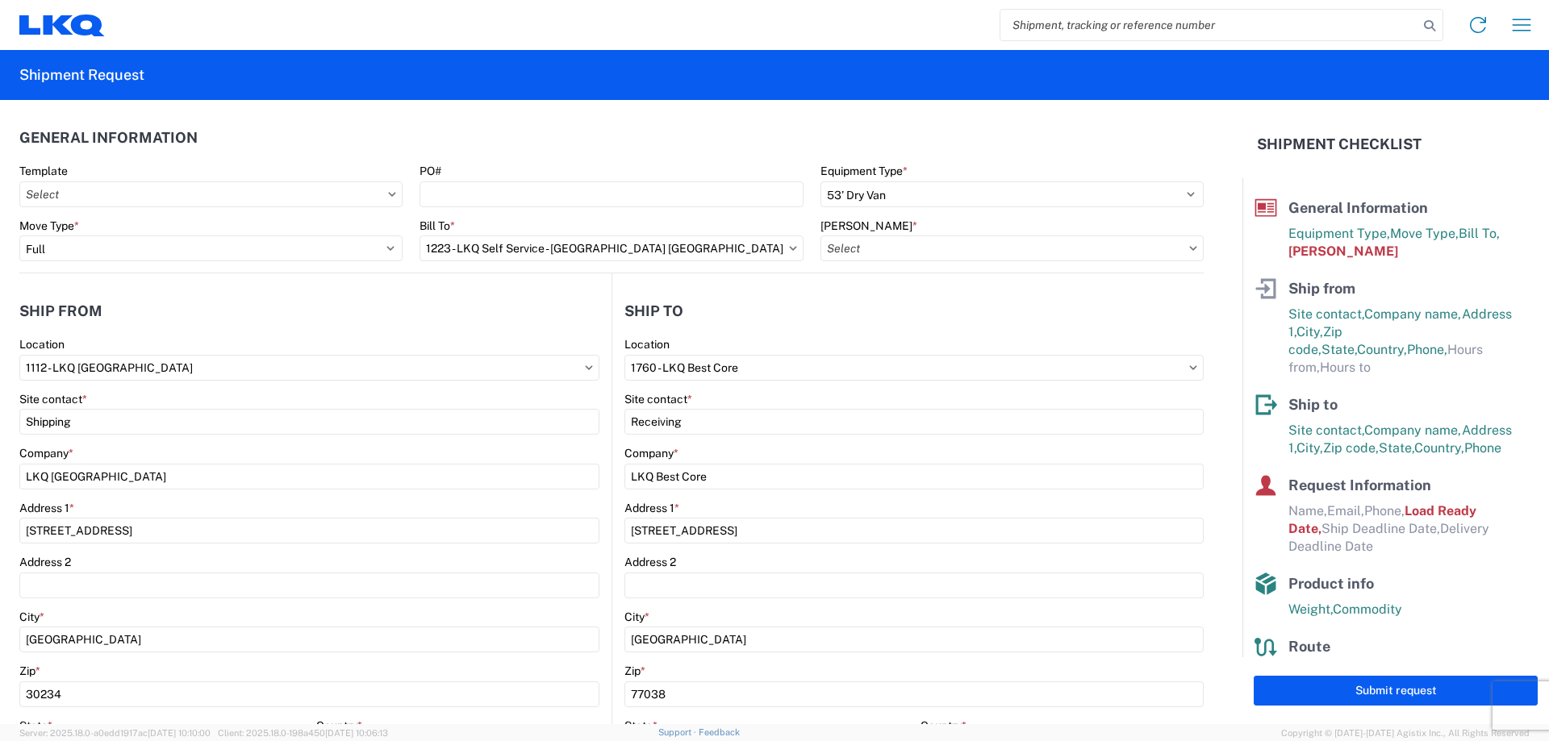
click at [586, 366] on icon at bounding box center [589, 367] width 7 height 4
click at [586, 369] on icon at bounding box center [589, 367] width 7 height 4
click at [131, 368] on input "1112 - LKQ Atlanta" at bounding box center [309, 368] width 580 height 26
type input "1223"
click at [200, 439] on div "1223 - LKQ Self Service - Huntsville AL" at bounding box center [208, 440] width 370 height 26
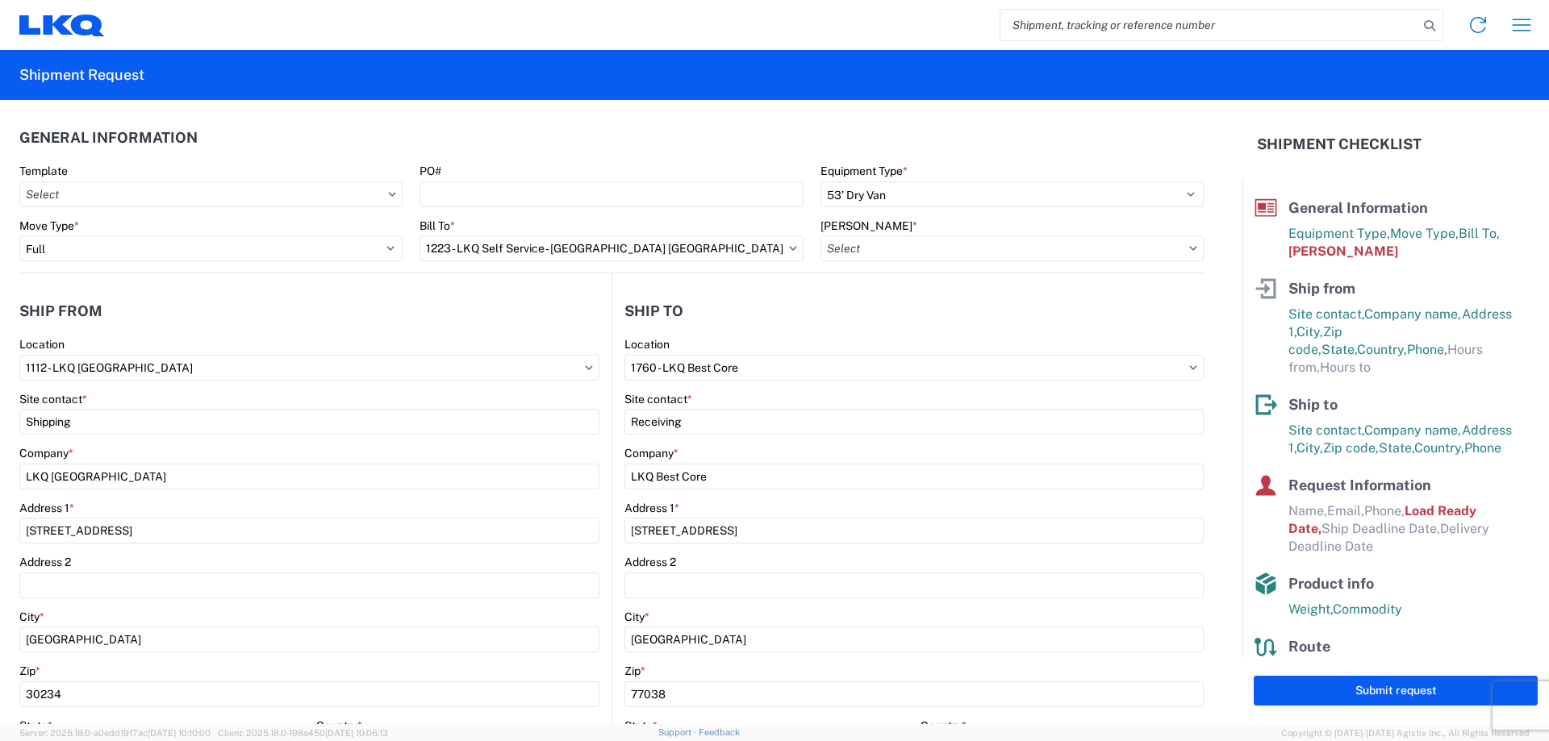
type input "1223 - LKQ Self Service - Huntsville AL"
type input "LKQ Corporation"
type input "6942 Stringfield Road"
type input "Huntsville"
type input "35806"
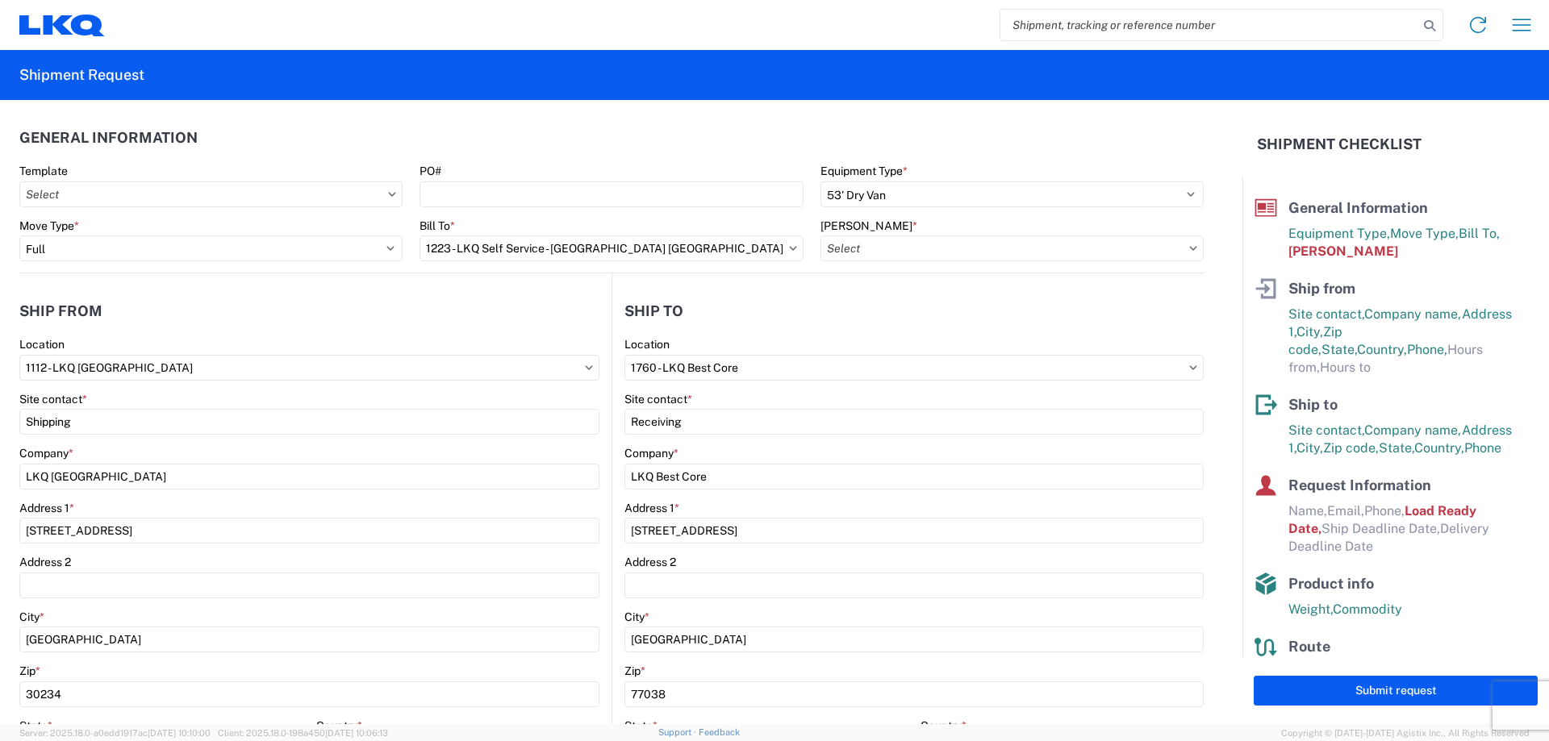
select select "AL"
type input "08:00"
type input "14:30"
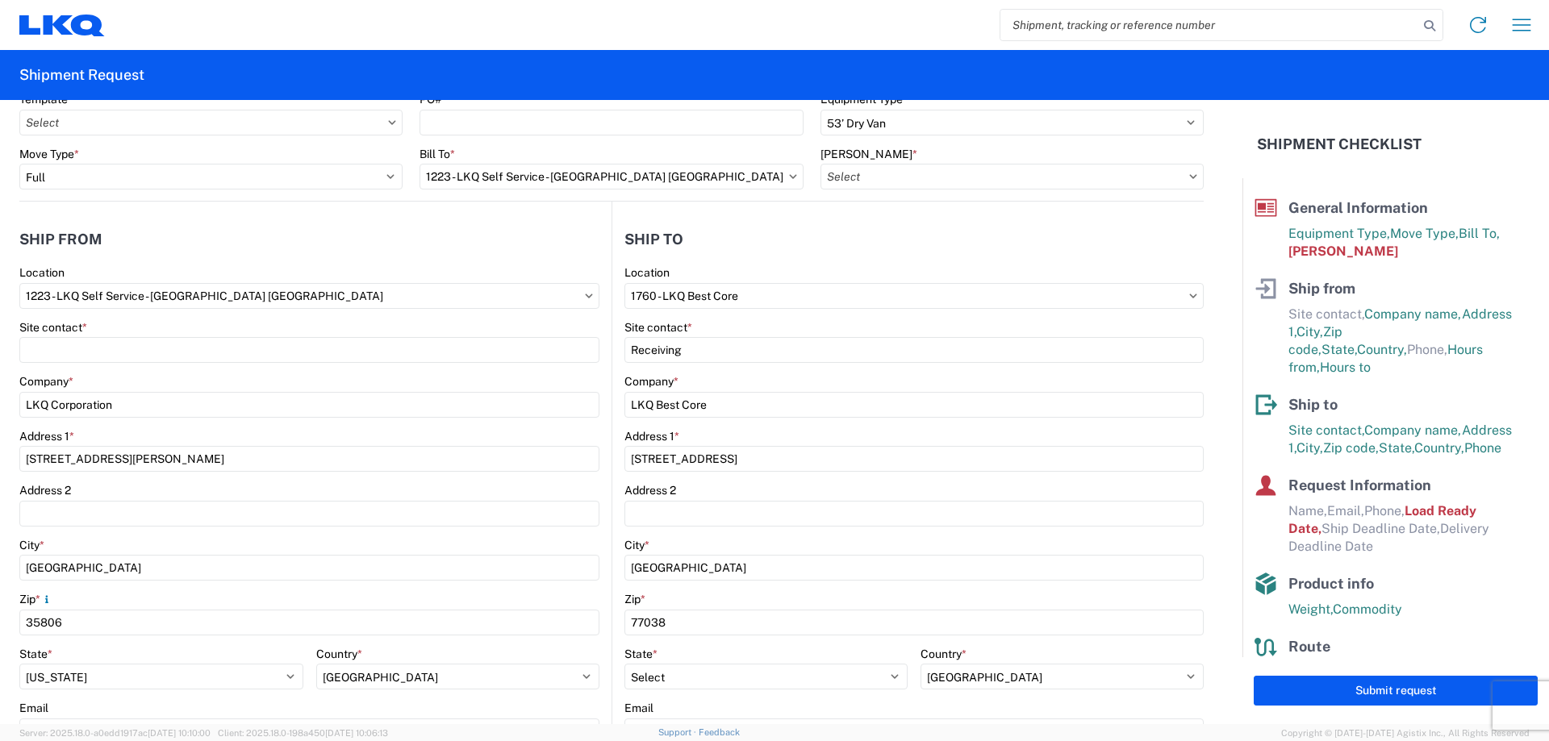
scroll to position [161, 0]
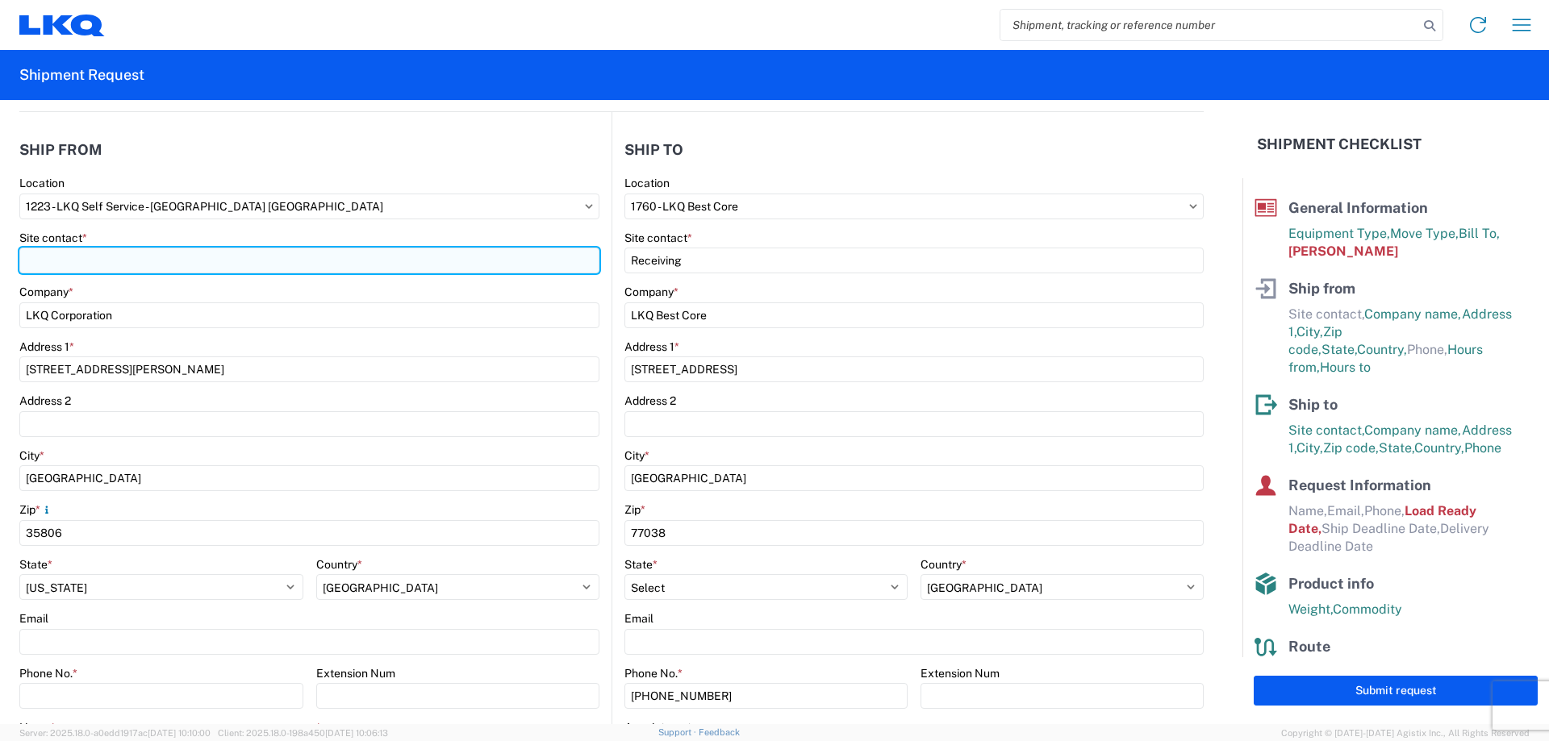
click at [265, 257] on input "Site contact *" at bounding box center [309, 261] width 580 height 26
type input "Tim Jennings"
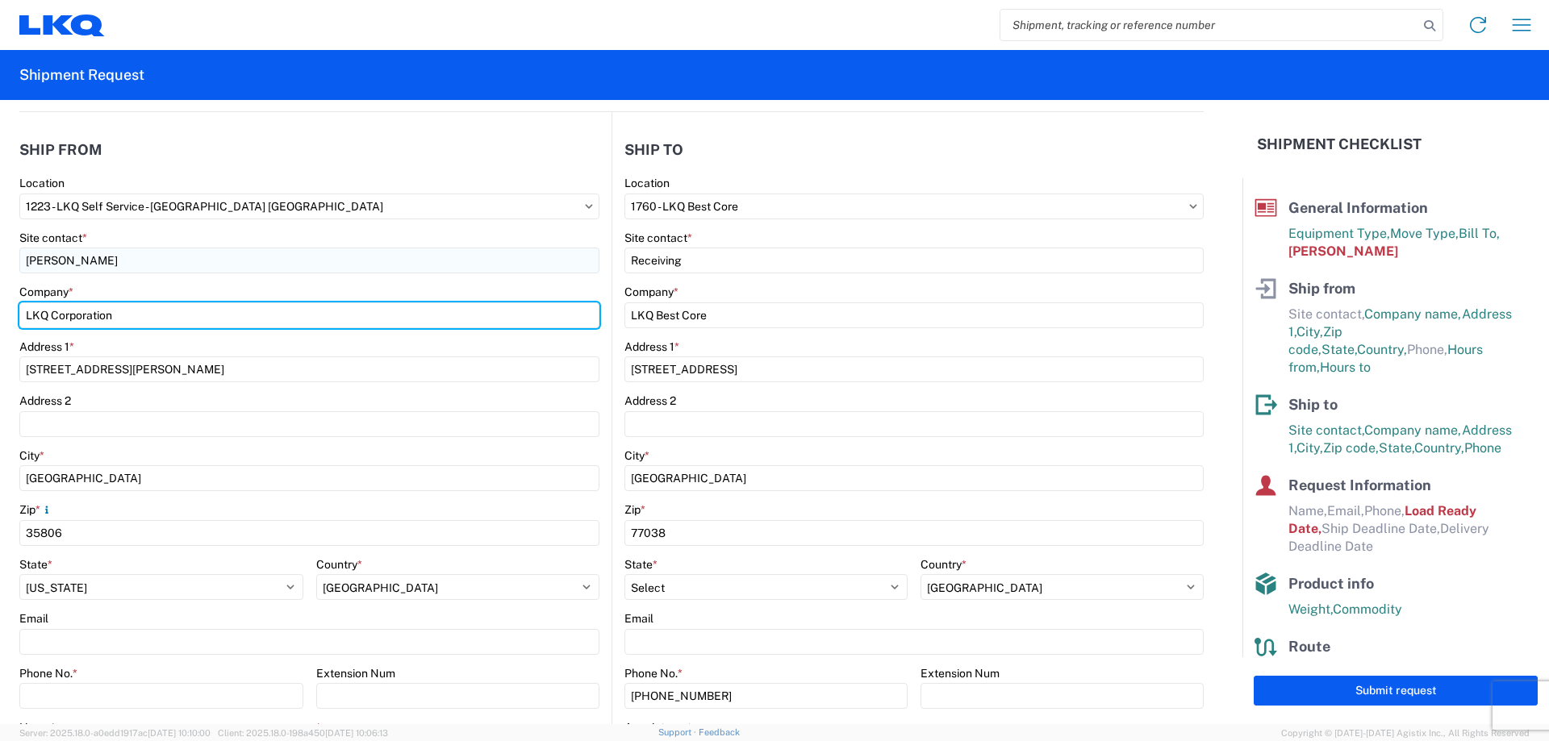
type input "LKQ pick your part"
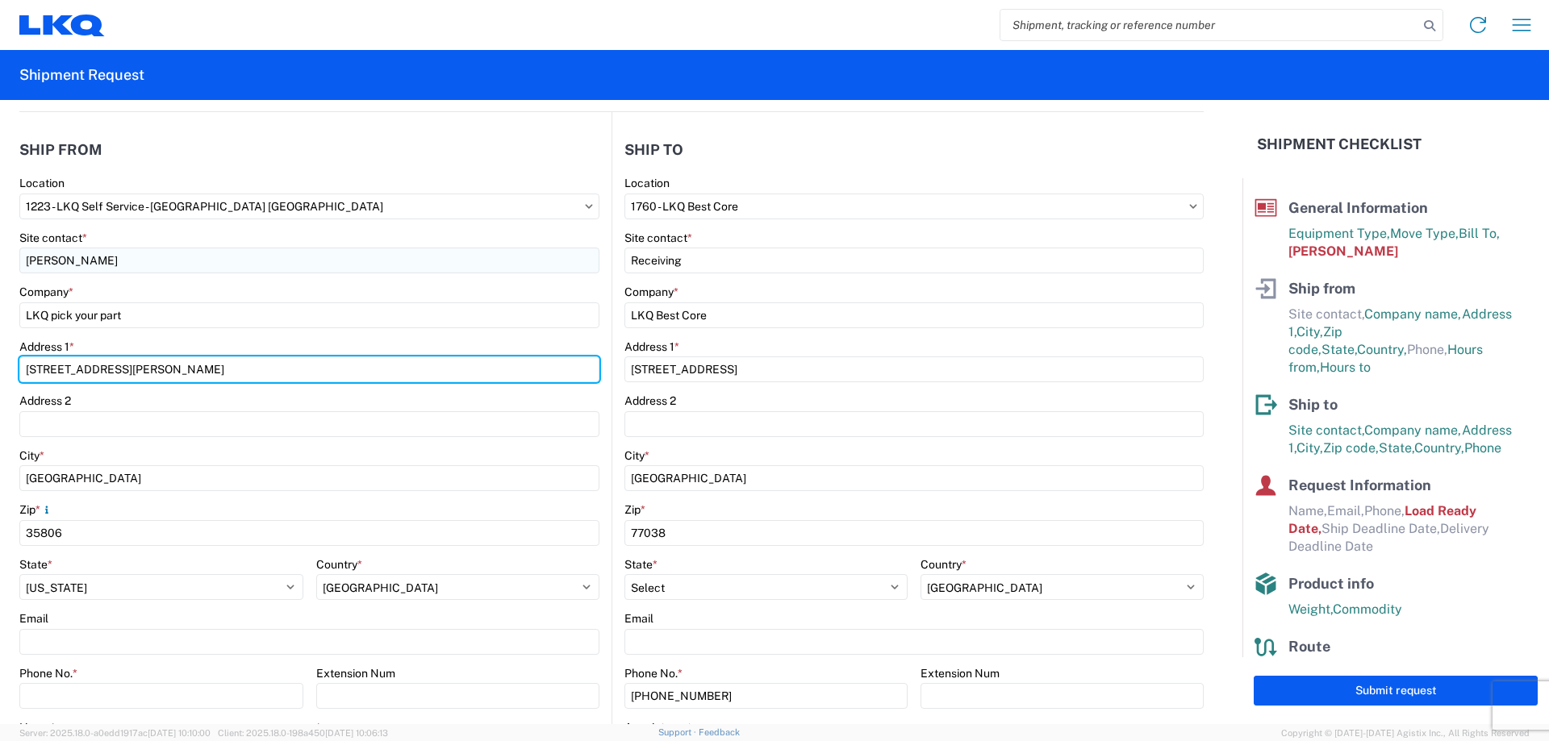
type input "6942 Stringfield Rd Nw"
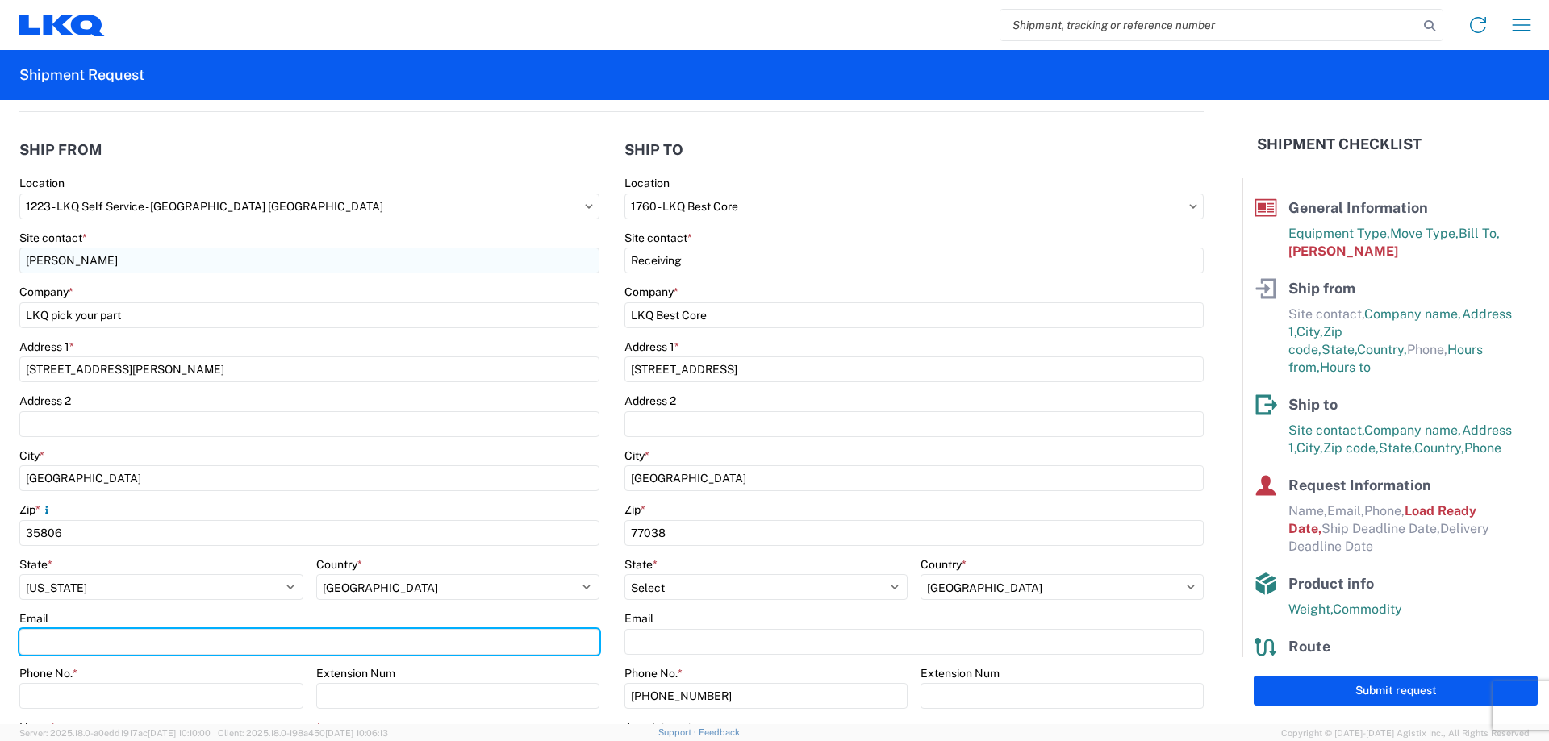
type input "tjjennings@lkqcorp.com"
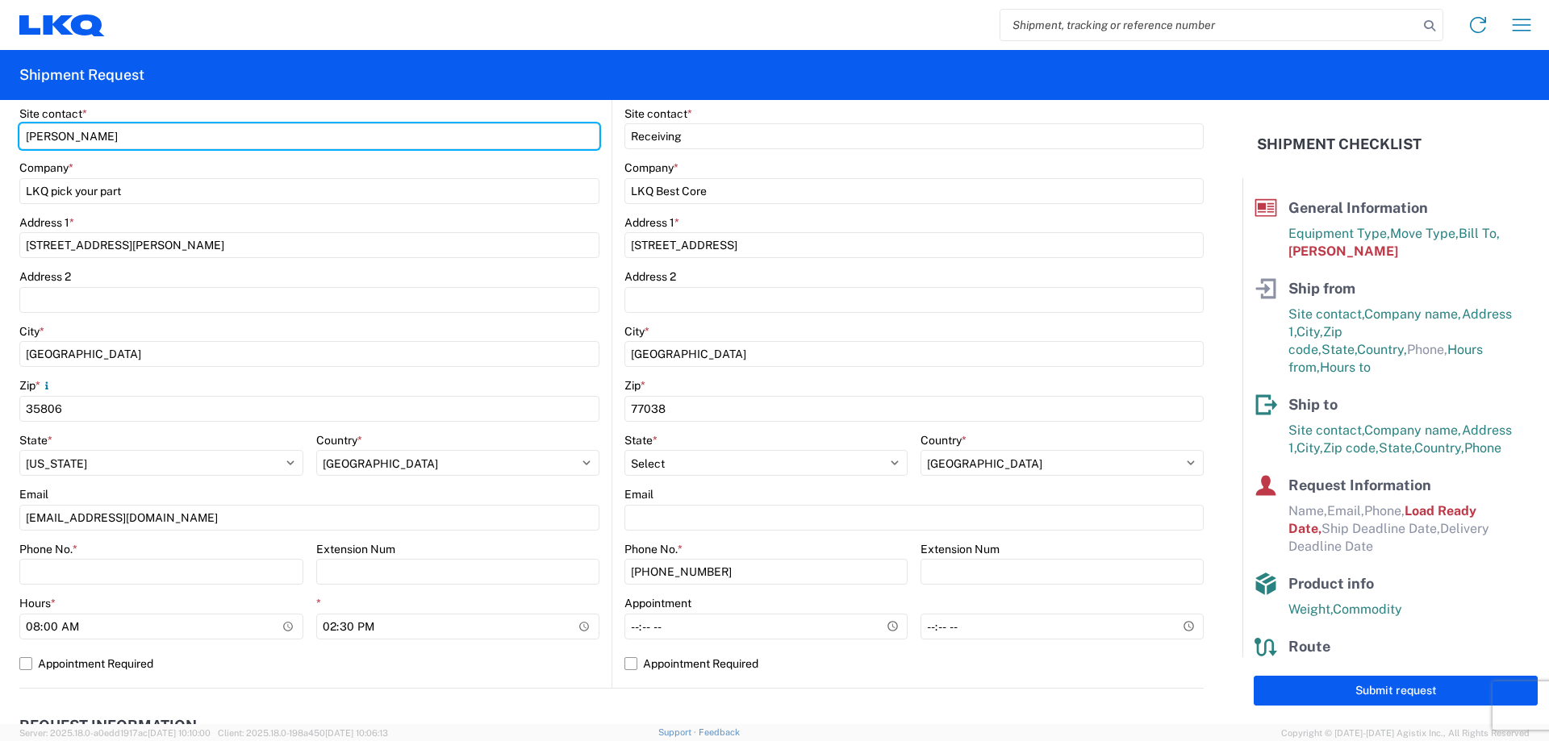
scroll to position [323, 0]
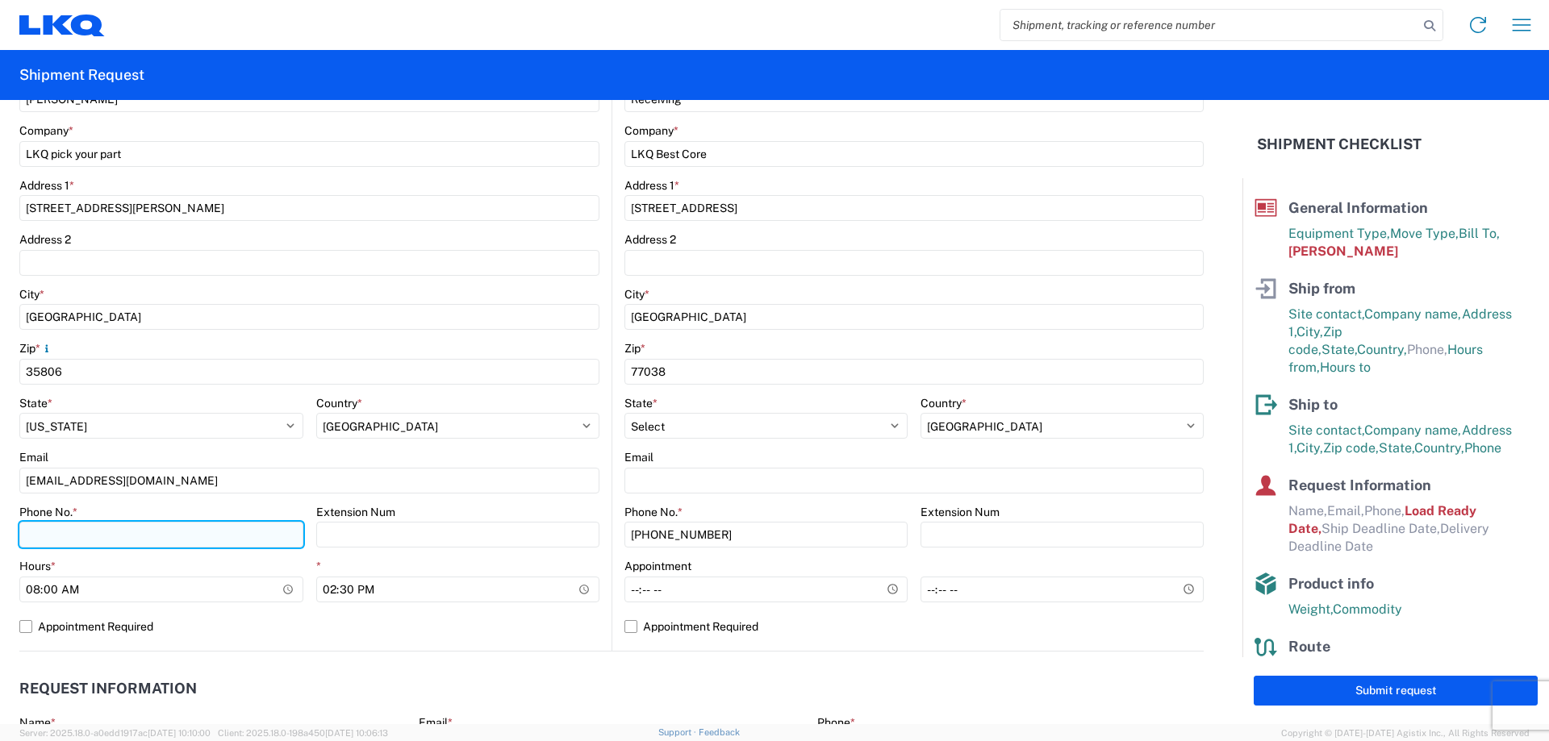
click at [118, 534] on input "Phone No. *" at bounding box center [161, 535] width 284 height 26
type input "2565592774"
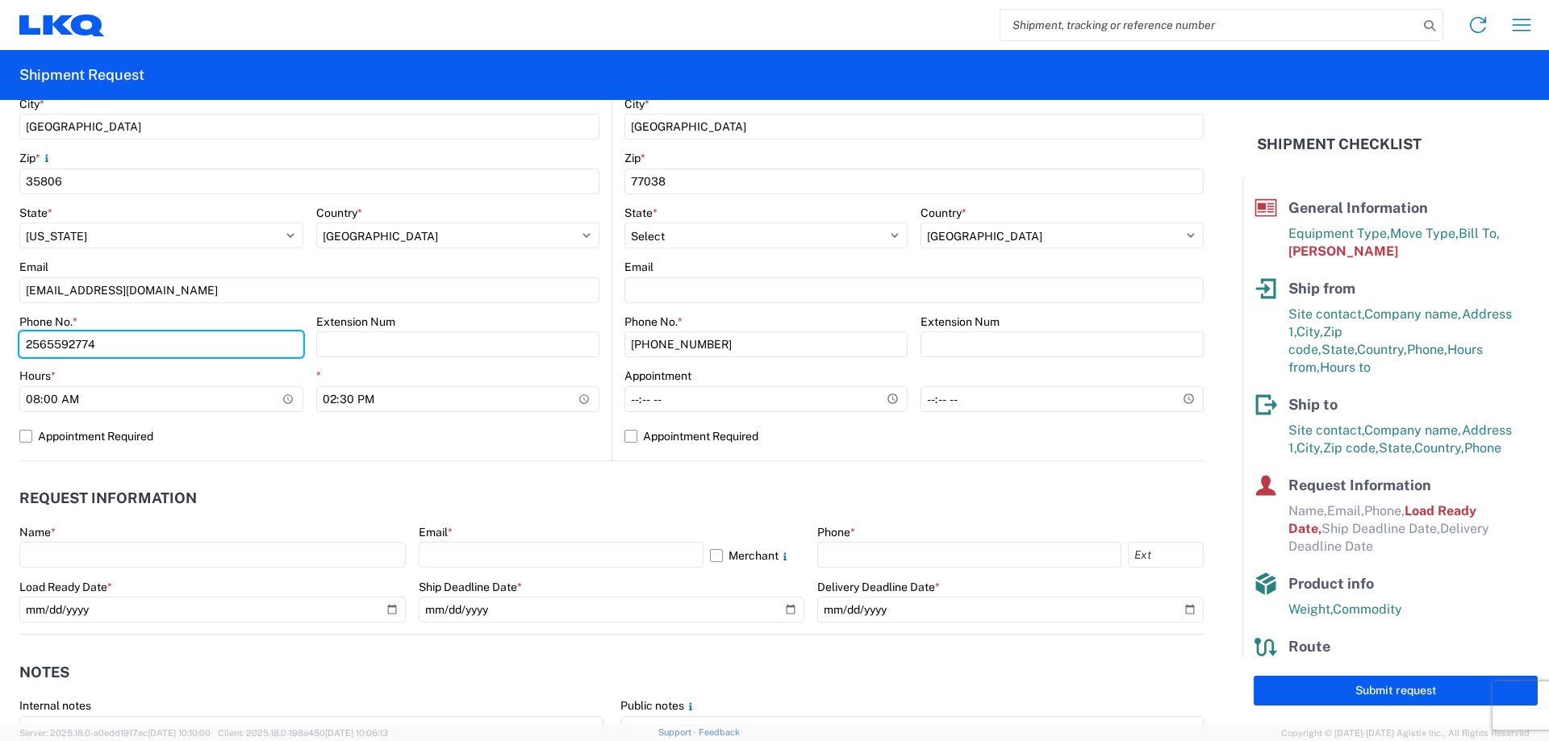
scroll to position [565, 0]
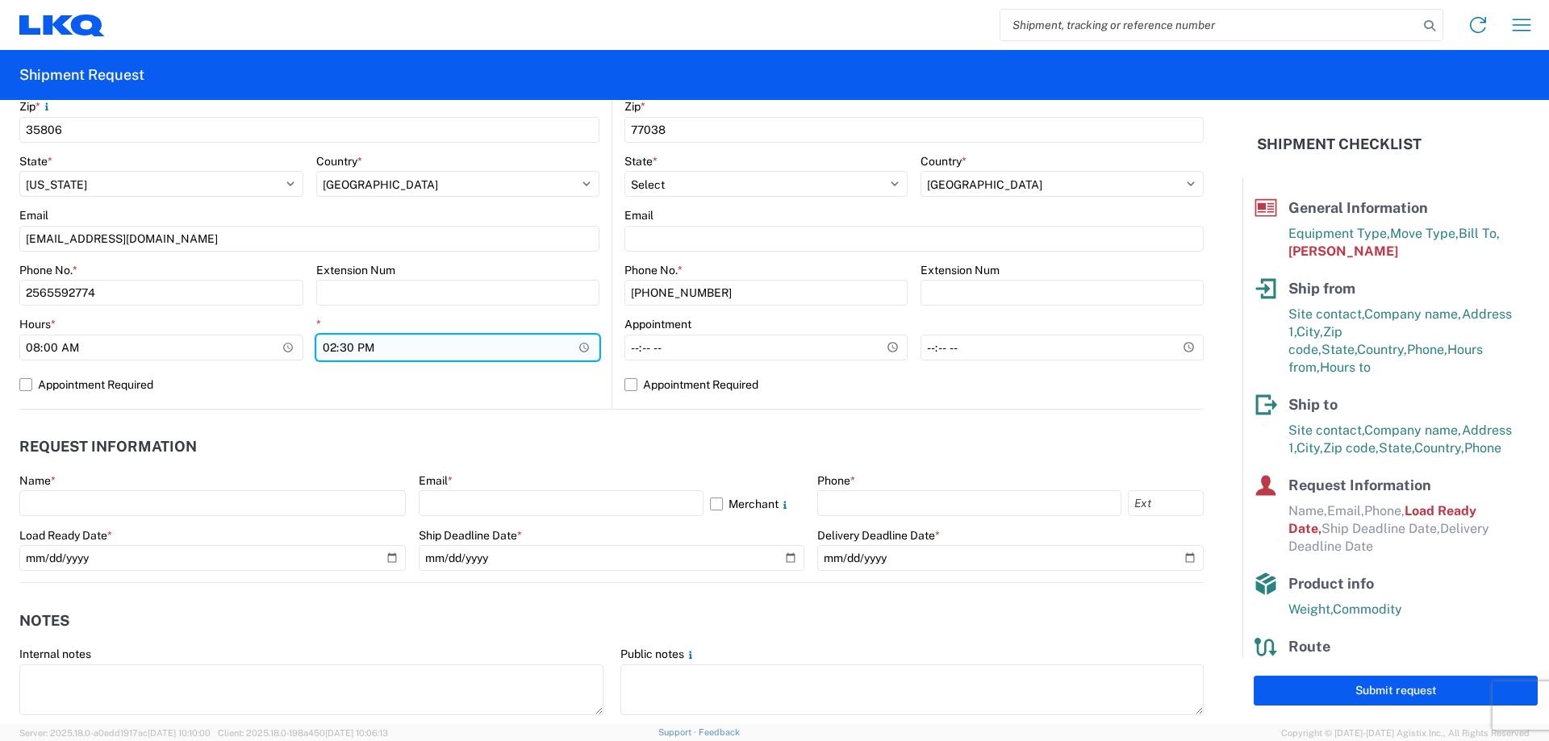
click at [477, 347] on input "14:30" at bounding box center [458, 348] width 284 height 26
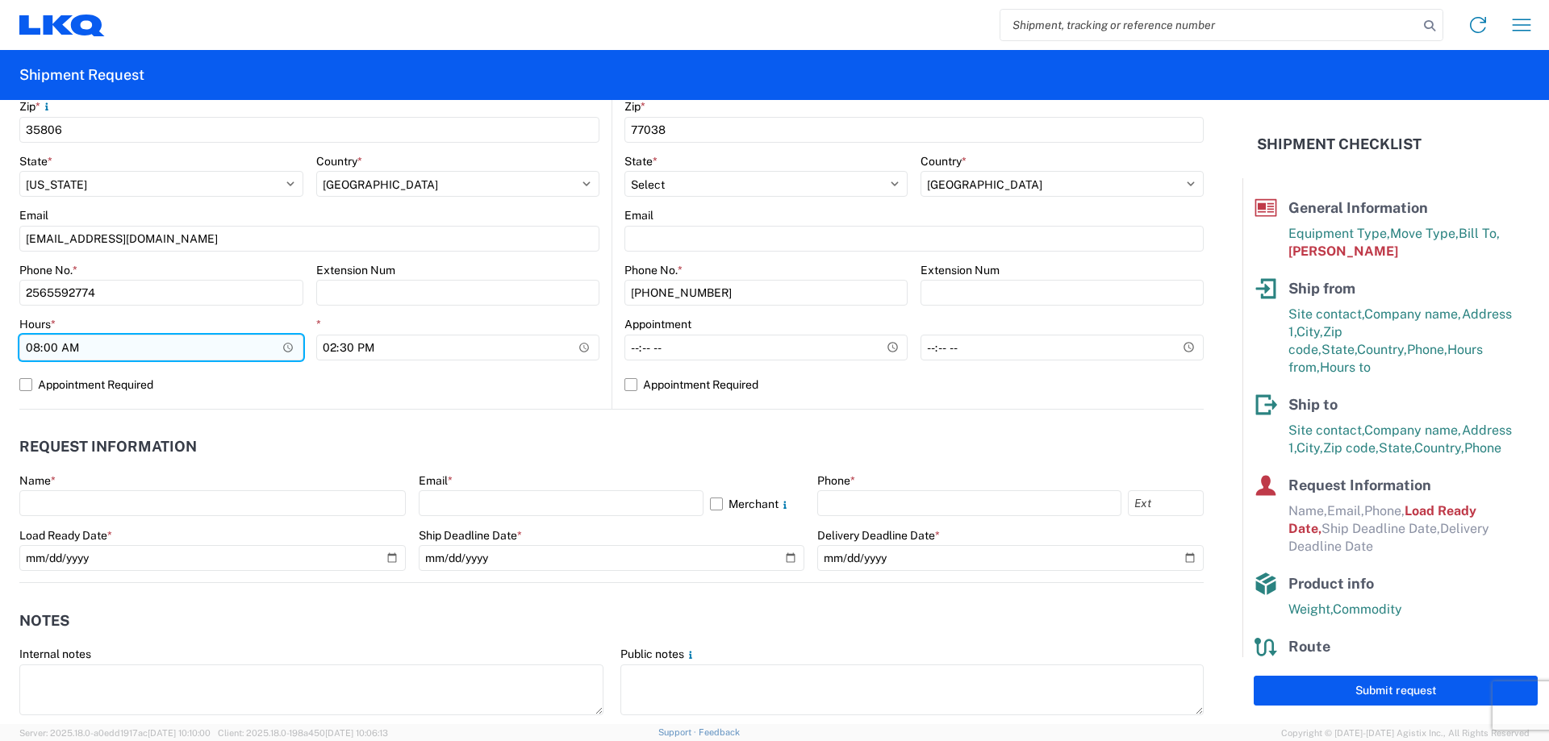
click at [38, 352] on input "08:00" at bounding box center [161, 348] width 284 height 26
click at [286, 343] on input "08:00" at bounding box center [161, 348] width 284 height 26
type input "09:00"
click at [301, 432] on header "Request Information" at bounding box center [611, 447] width 1184 height 36
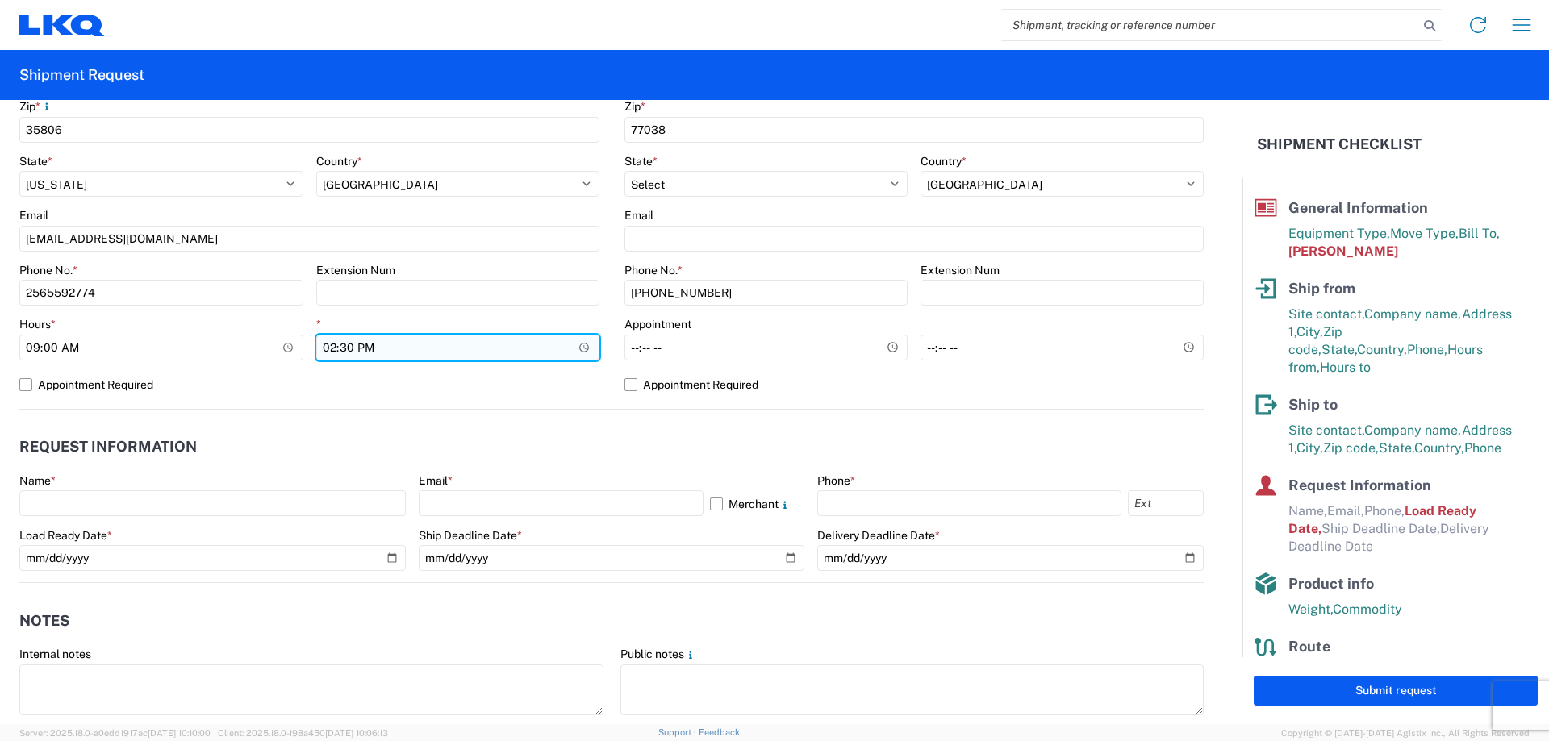
click at [411, 348] on input "14:30" at bounding box center [458, 348] width 284 height 26
click at [574, 348] on input "14:30" at bounding box center [458, 348] width 284 height 26
type input "14:00"
click at [568, 389] on label "Appointment Required" at bounding box center [309, 385] width 580 height 26
click at [0, 0] on input "Appointment Required" at bounding box center [0, 0] width 0 height 0
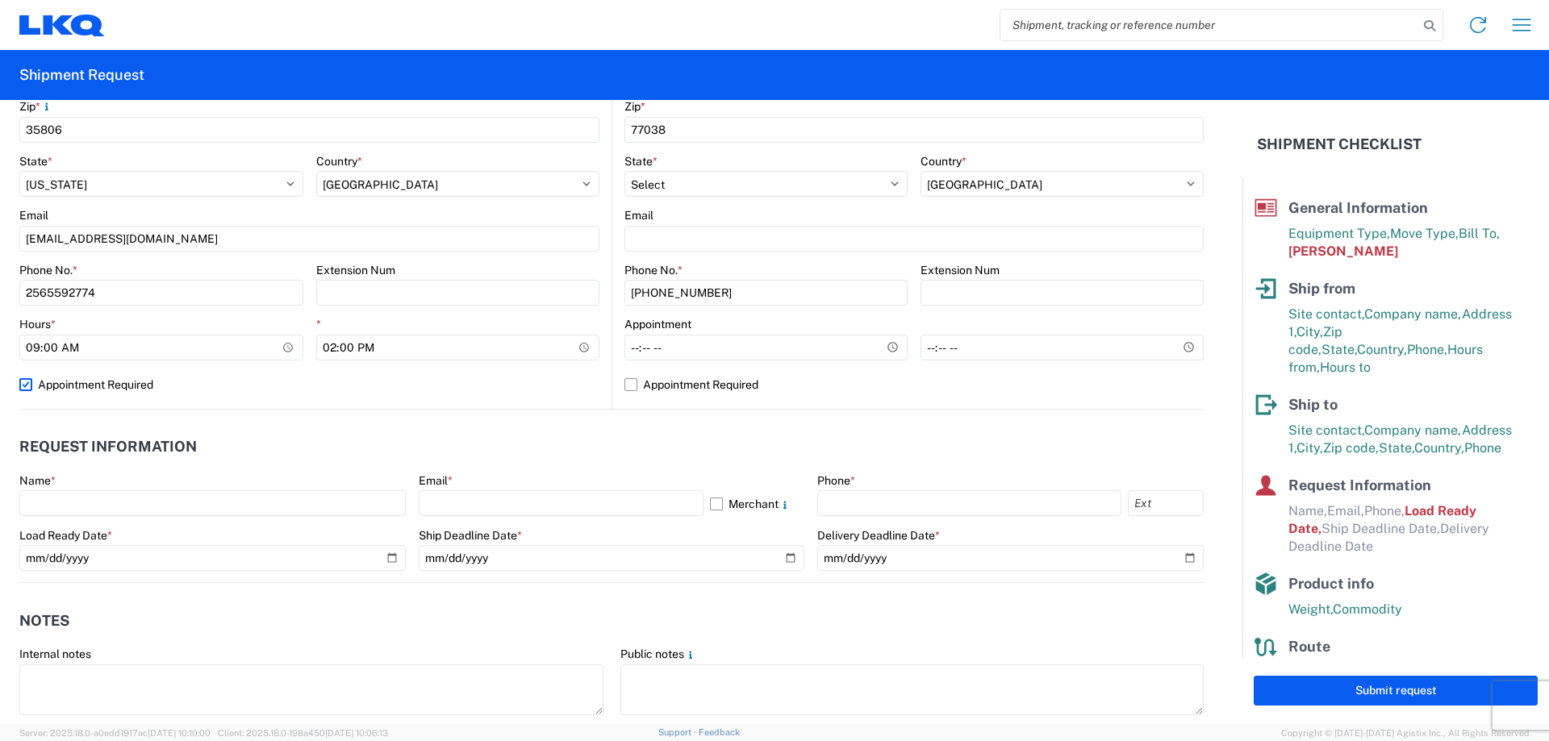
select select "US"
click at [27, 389] on label "Appointment Required" at bounding box center [309, 385] width 580 height 26
click at [0, 0] on input "Appointment Required" at bounding box center [0, 0] width 0 height 0
select select "US"
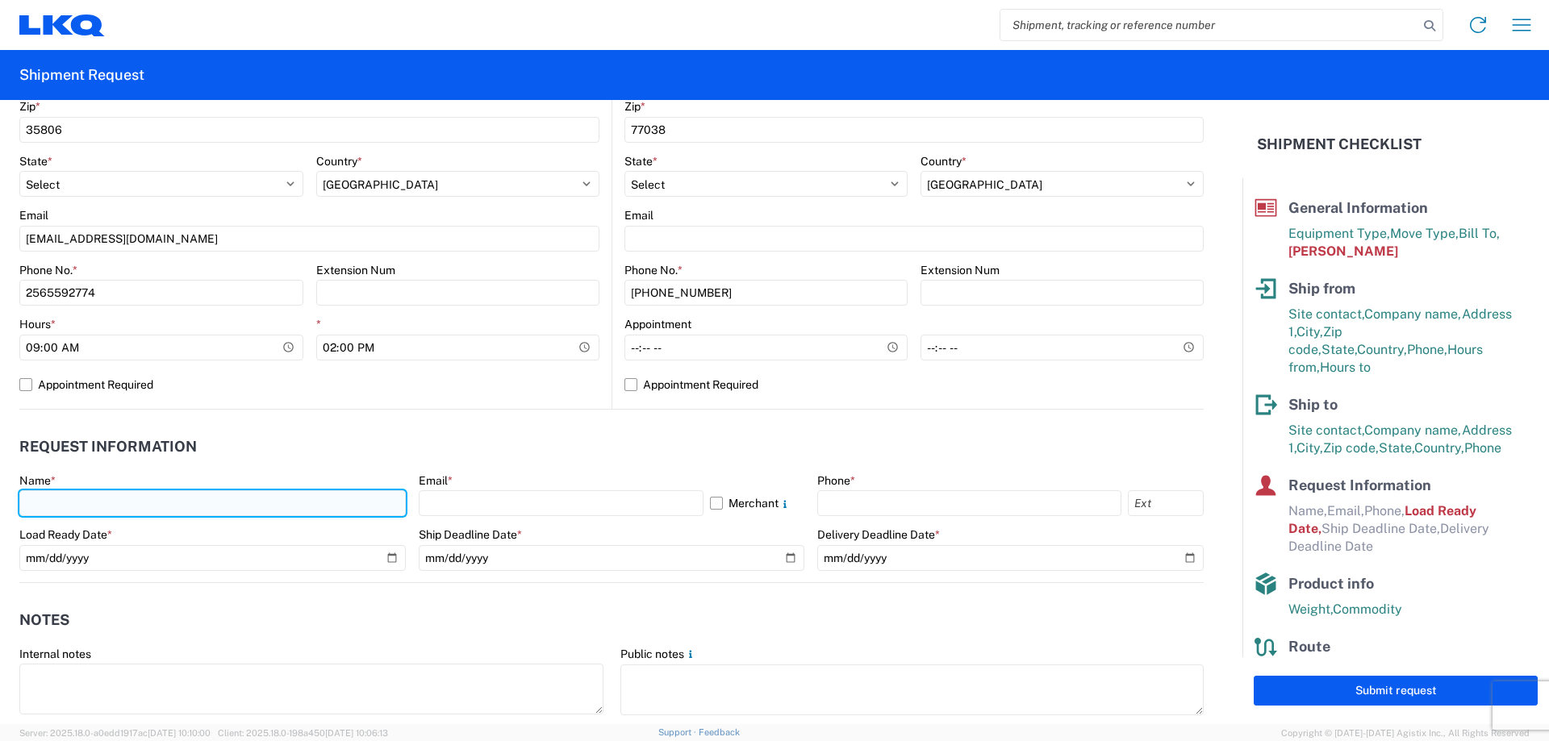
click at [109, 499] on input "text" at bounding box center [212, 503] width 386 height 26
type input "Tim Jennings"
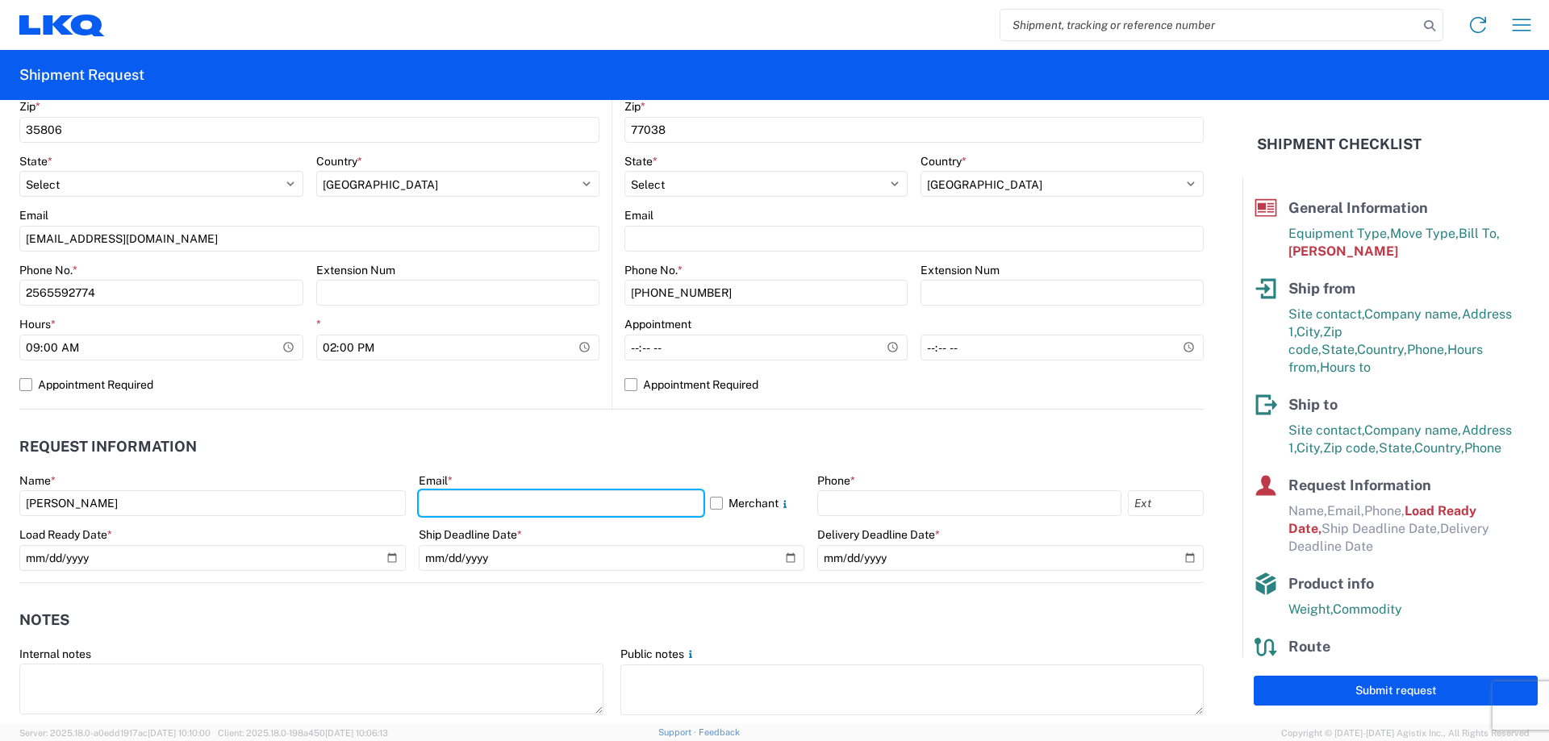
type input "tjjennings@lkqcorp.com"
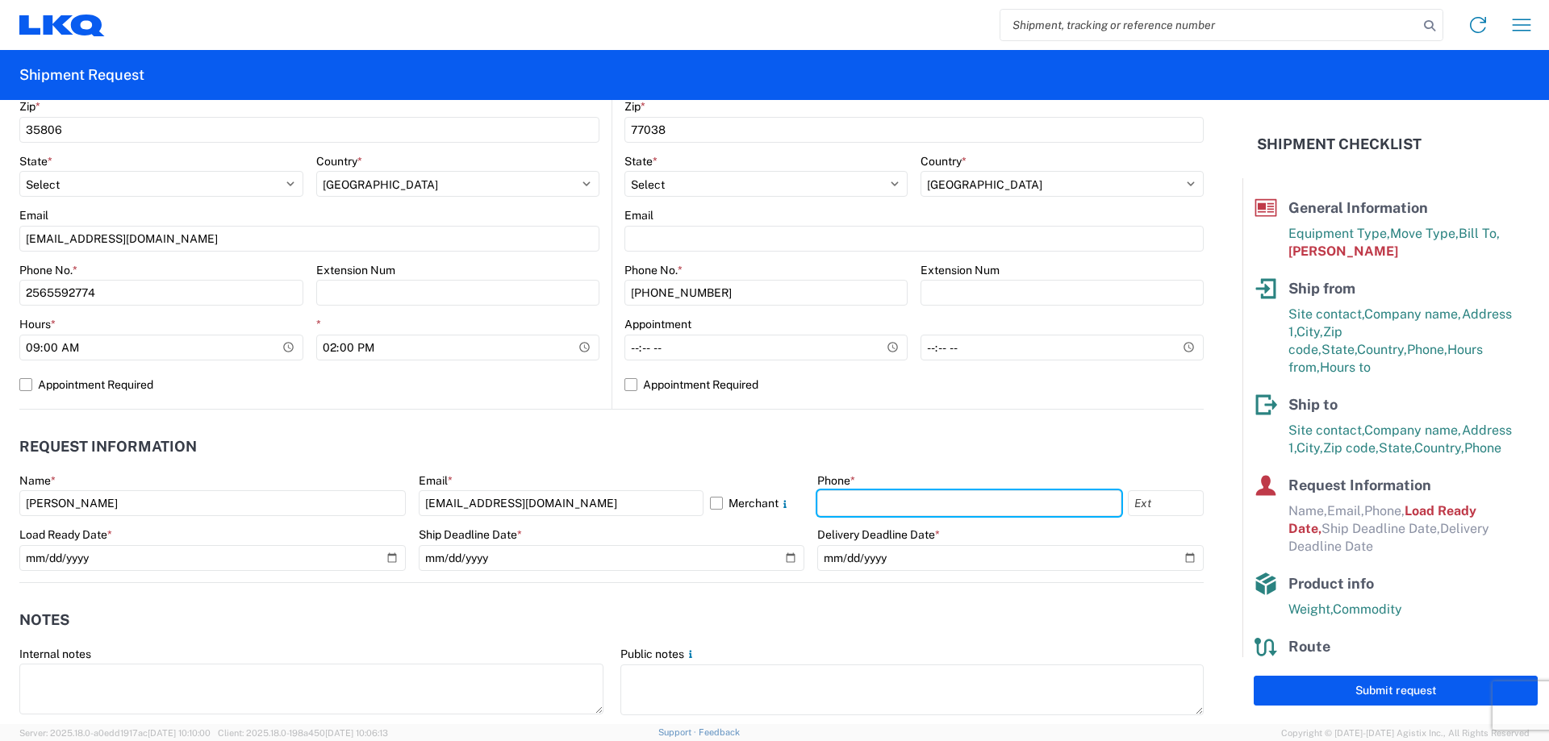
type input "2565592774"
click at [387, 603] on header "Notes" at bounding box center [611, 620] width 1184 height 36
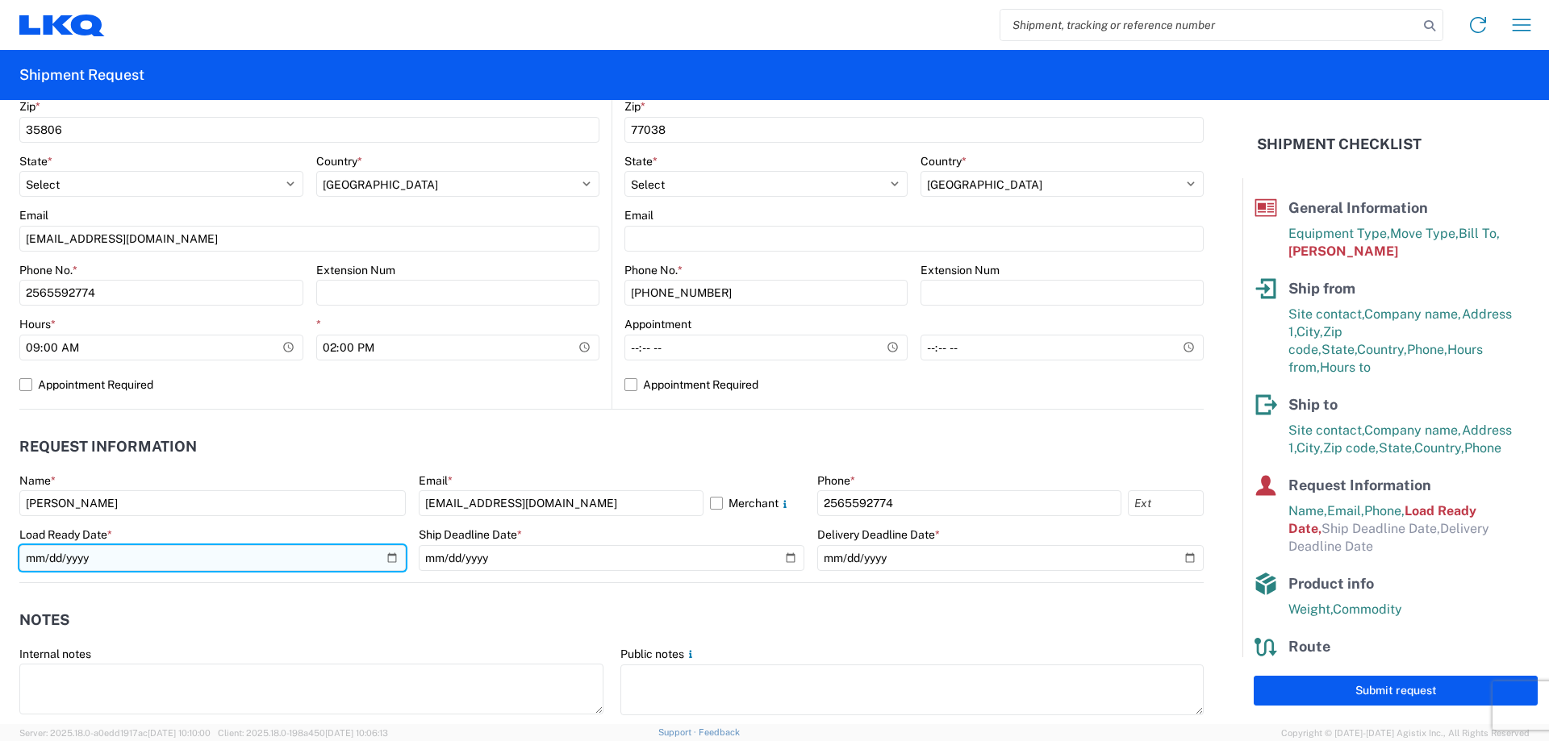
click at [386, 561] on input "2019-06-14" at bounding box center [212, 558] width 386 height 26
type input "2025-09-25"
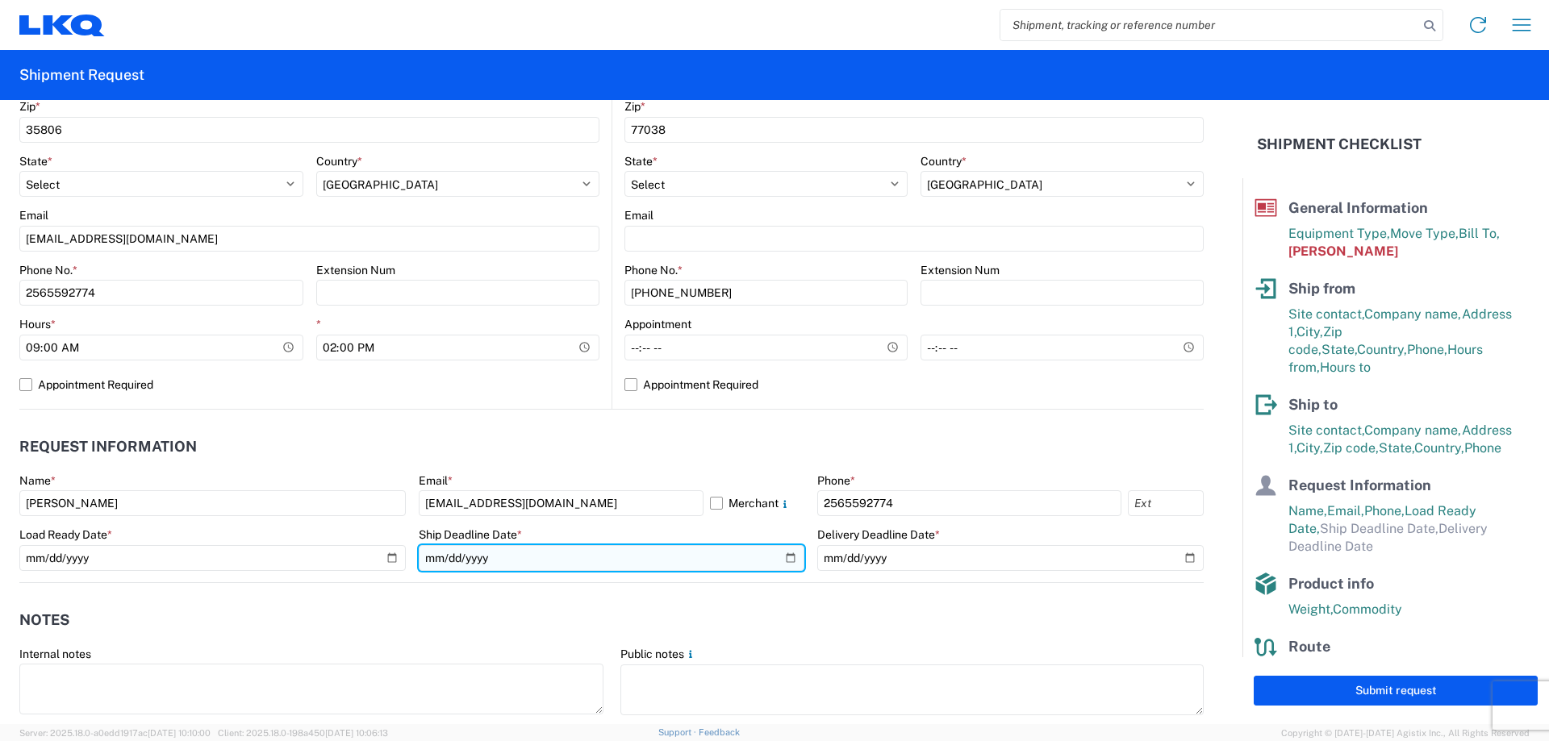
click at [781, 557] on input "date" at bounding box center [612, 558] width 386 height 26
type input "2025-09-25"
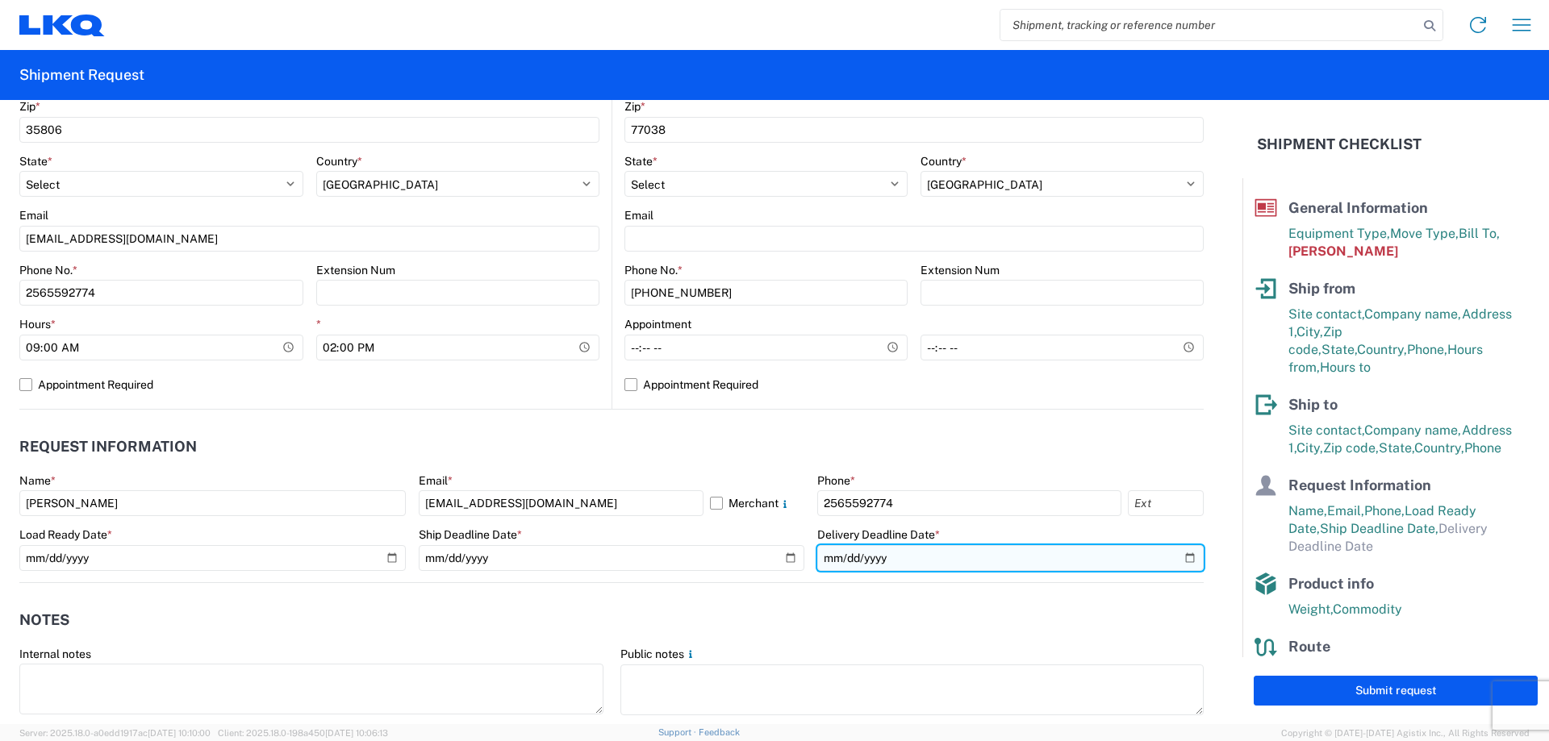
click at [1178, 558] on input "date" at bounding box center [1010, 558] width 386 height 26
type input "2025-09-26"
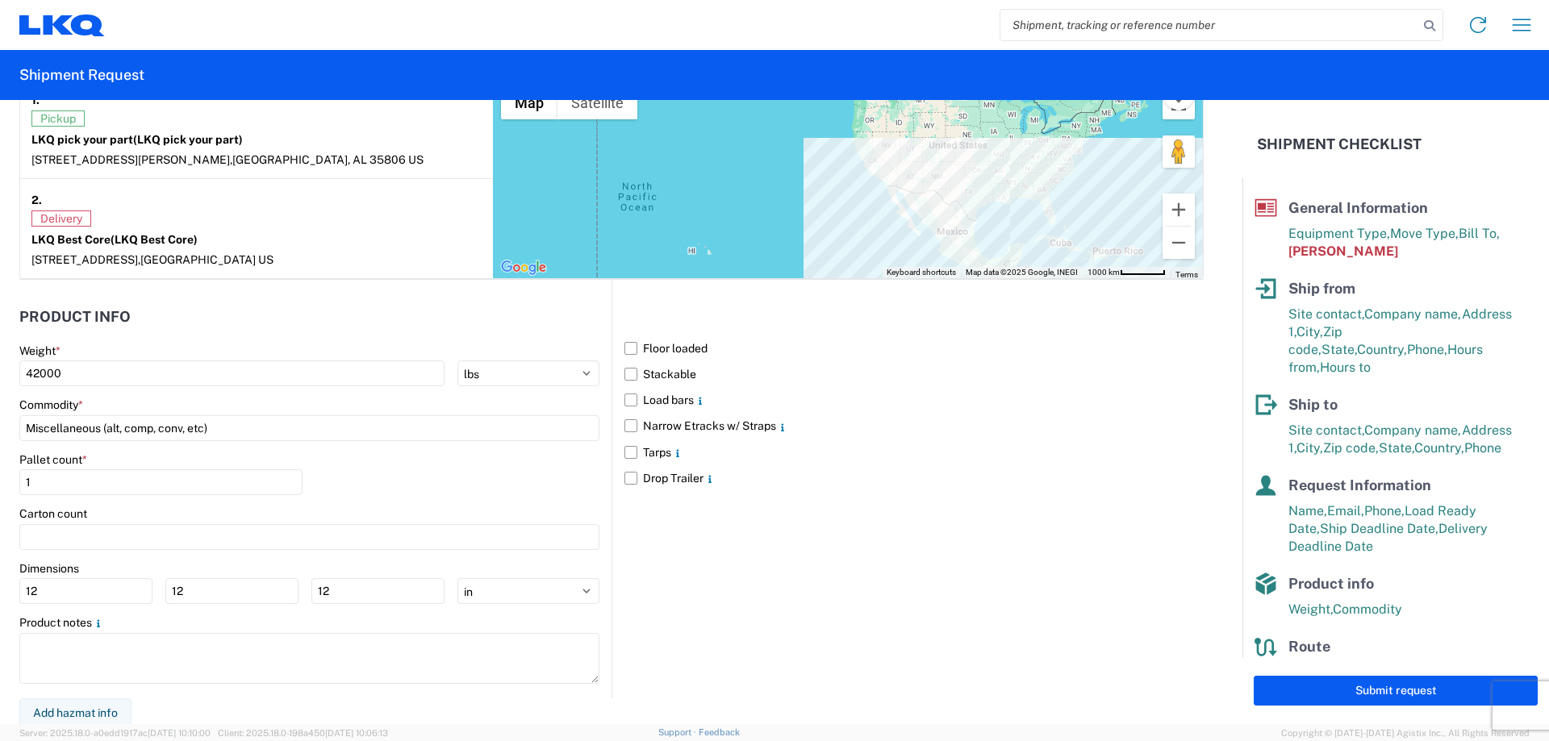
scroll to position [1311, 0]
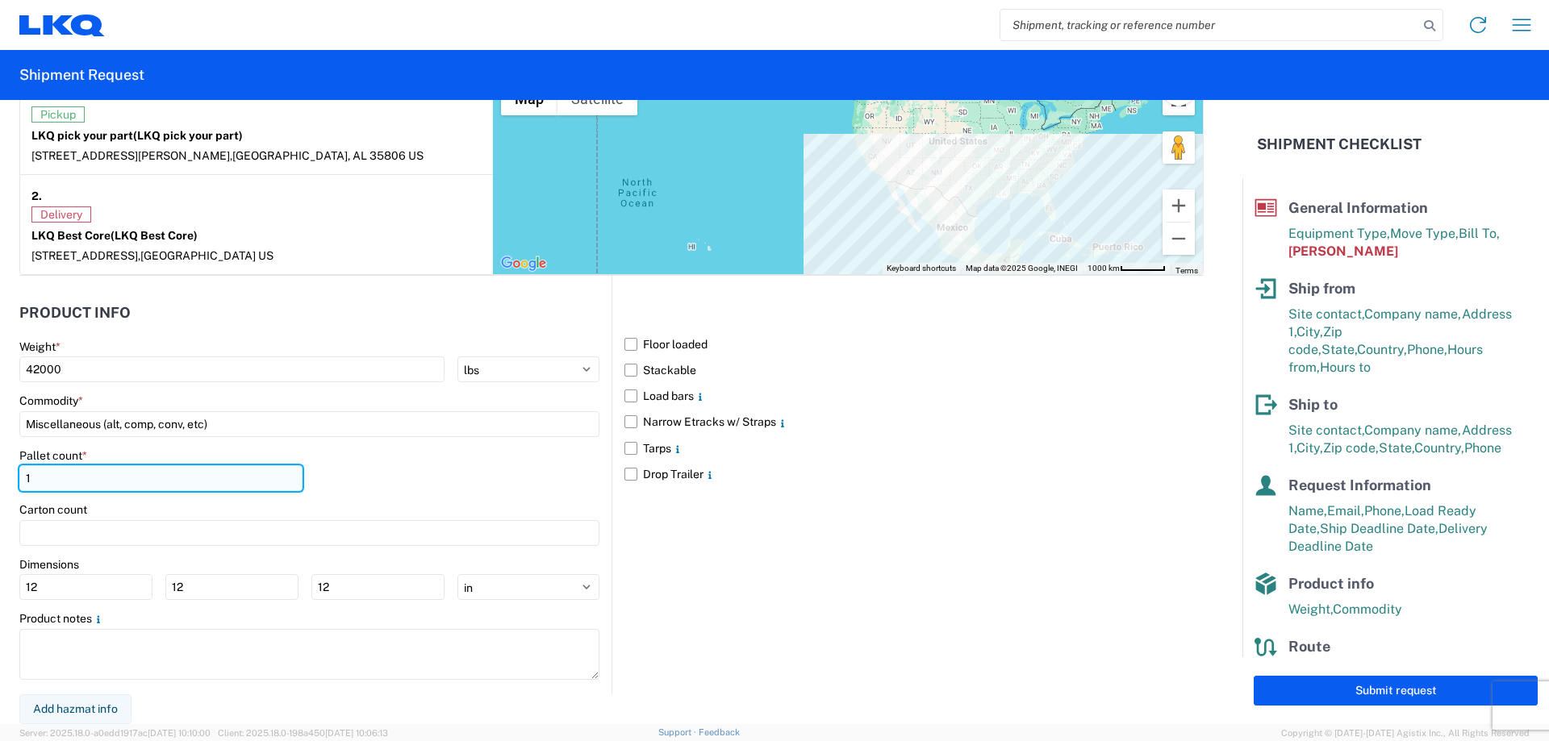
click at [42, 475] on input "1" at bounding box center [160, 478] width 283 height 26
type input "1"
click at [626, 369] on label "Stackable" at bounding box center [913, 370] width 579 height 26
click at [0, 0] on input "Stackable" at bounding box center [0, 0] width 0 height 0
click at [40, 475] on input "24" at bounding box center [160, 478] width 283 height 26
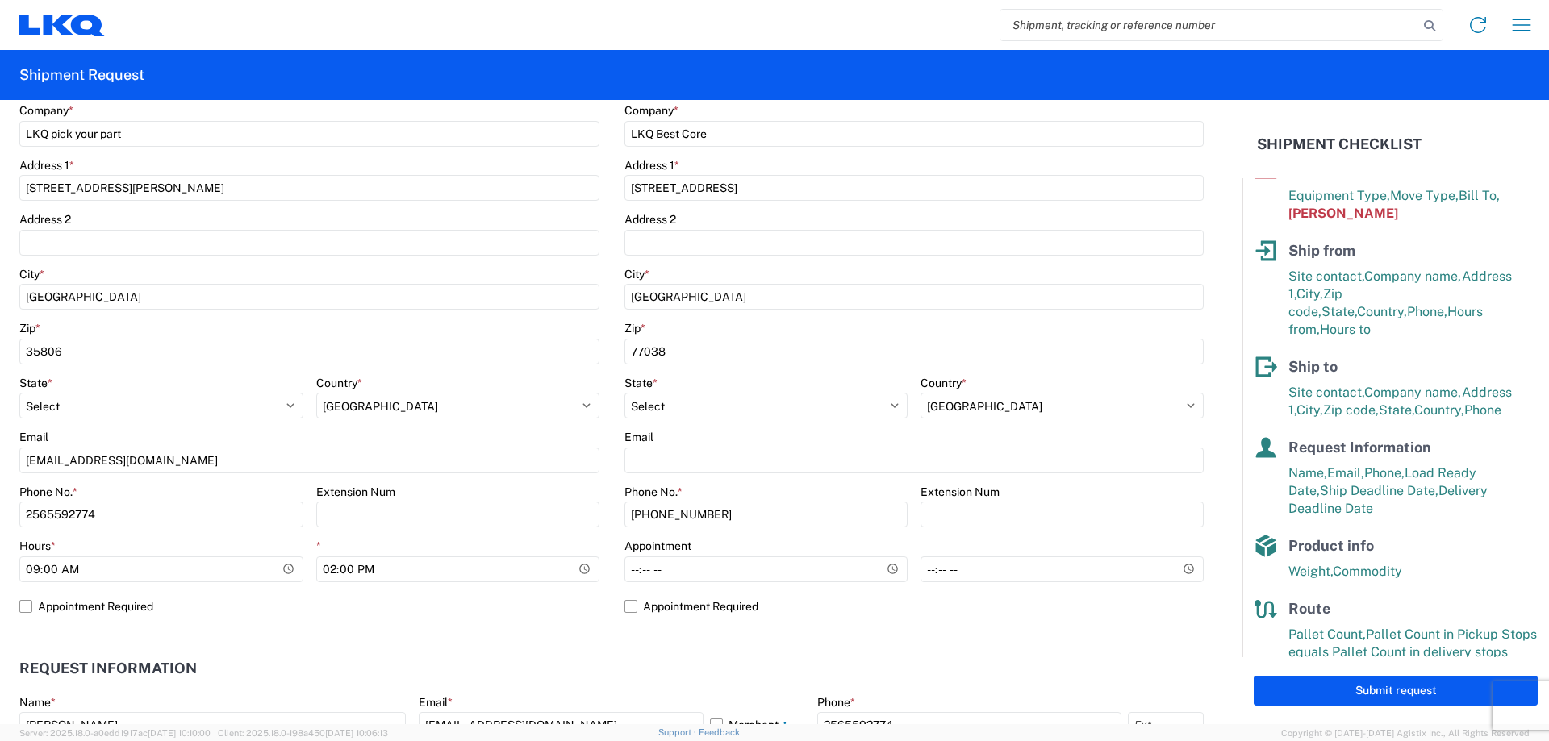
scroll to position [59, 0]
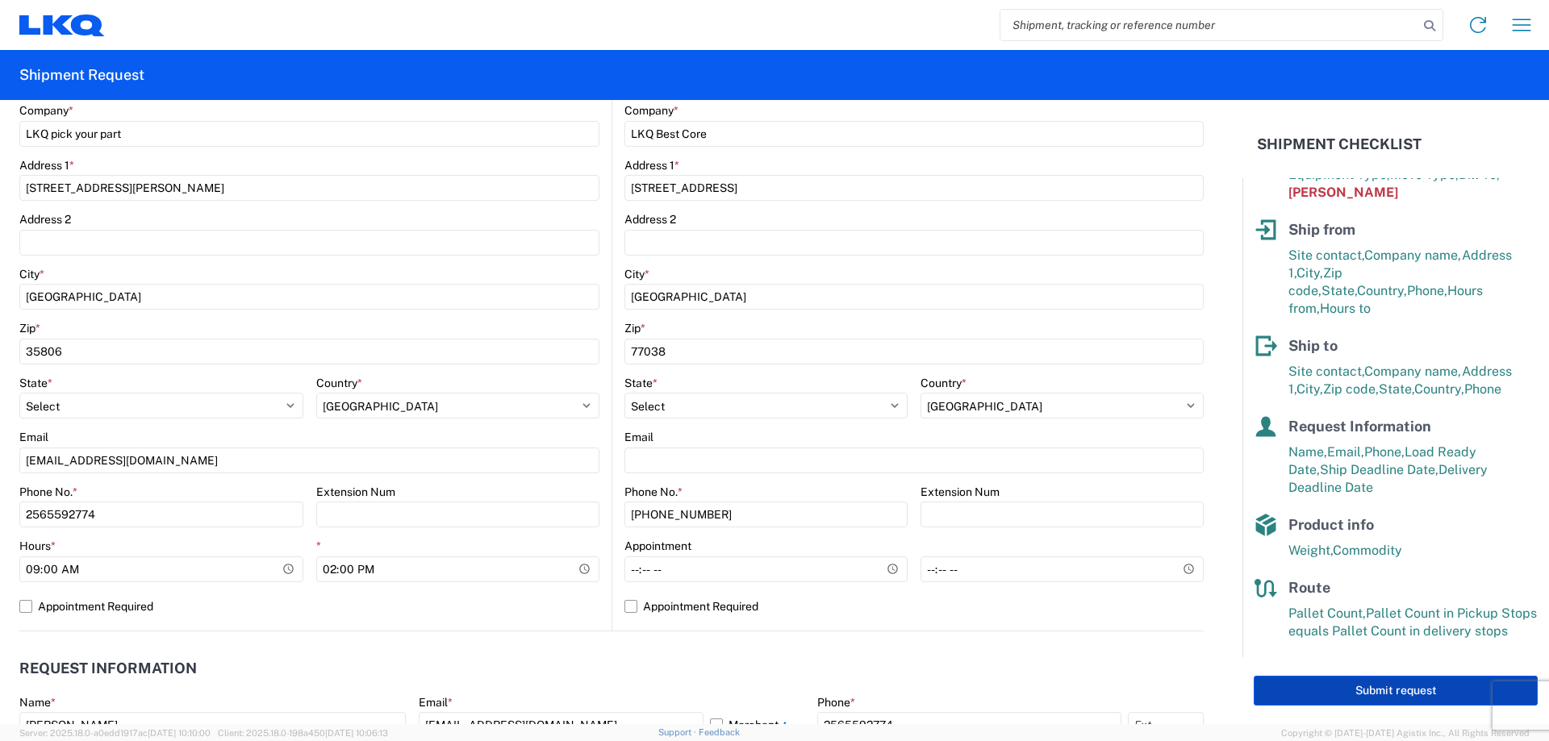
type input "26"
click at [1382, 688] on button "Submit request" at bounding box center [1395, 691] width 284 height 30
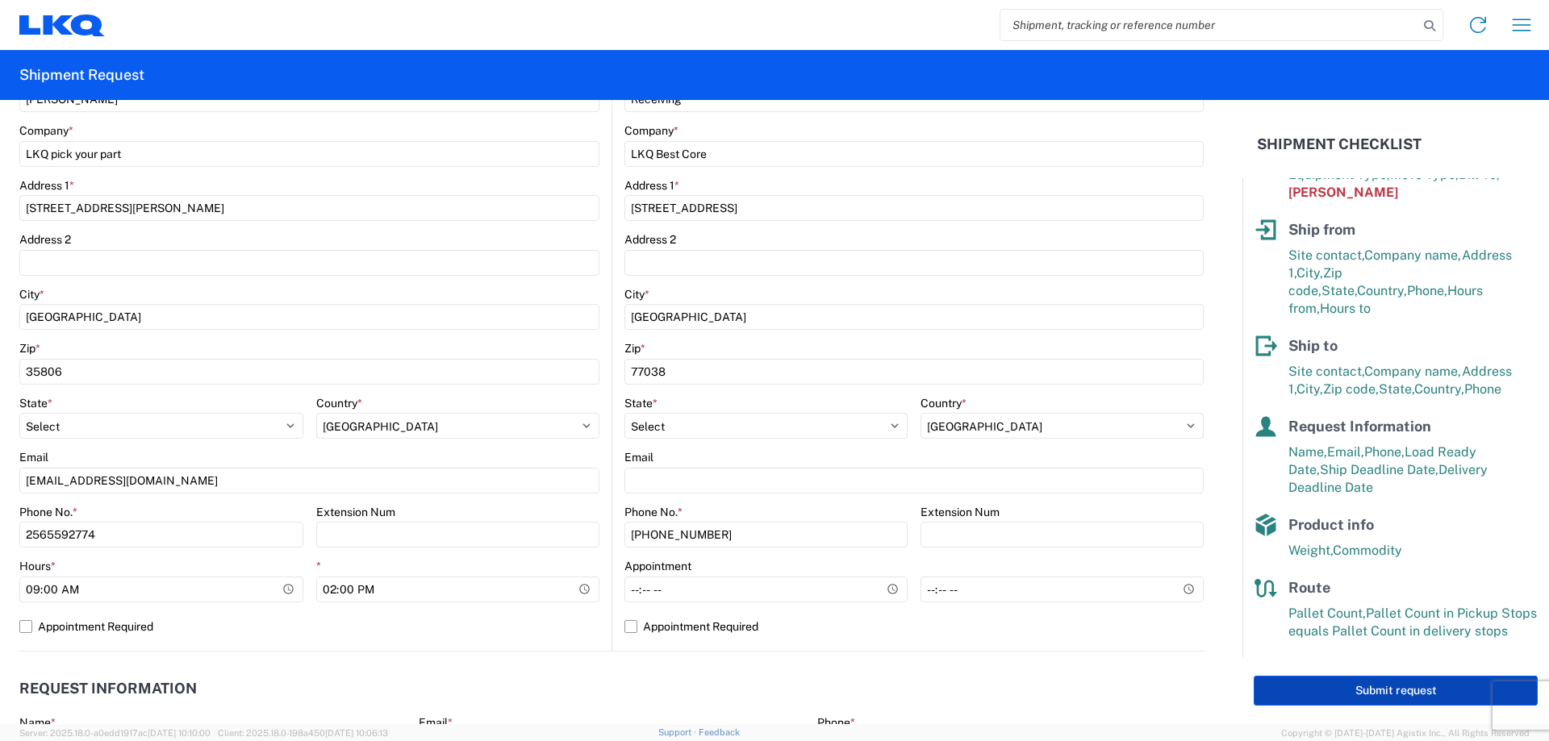
scroll to position [0, 0]
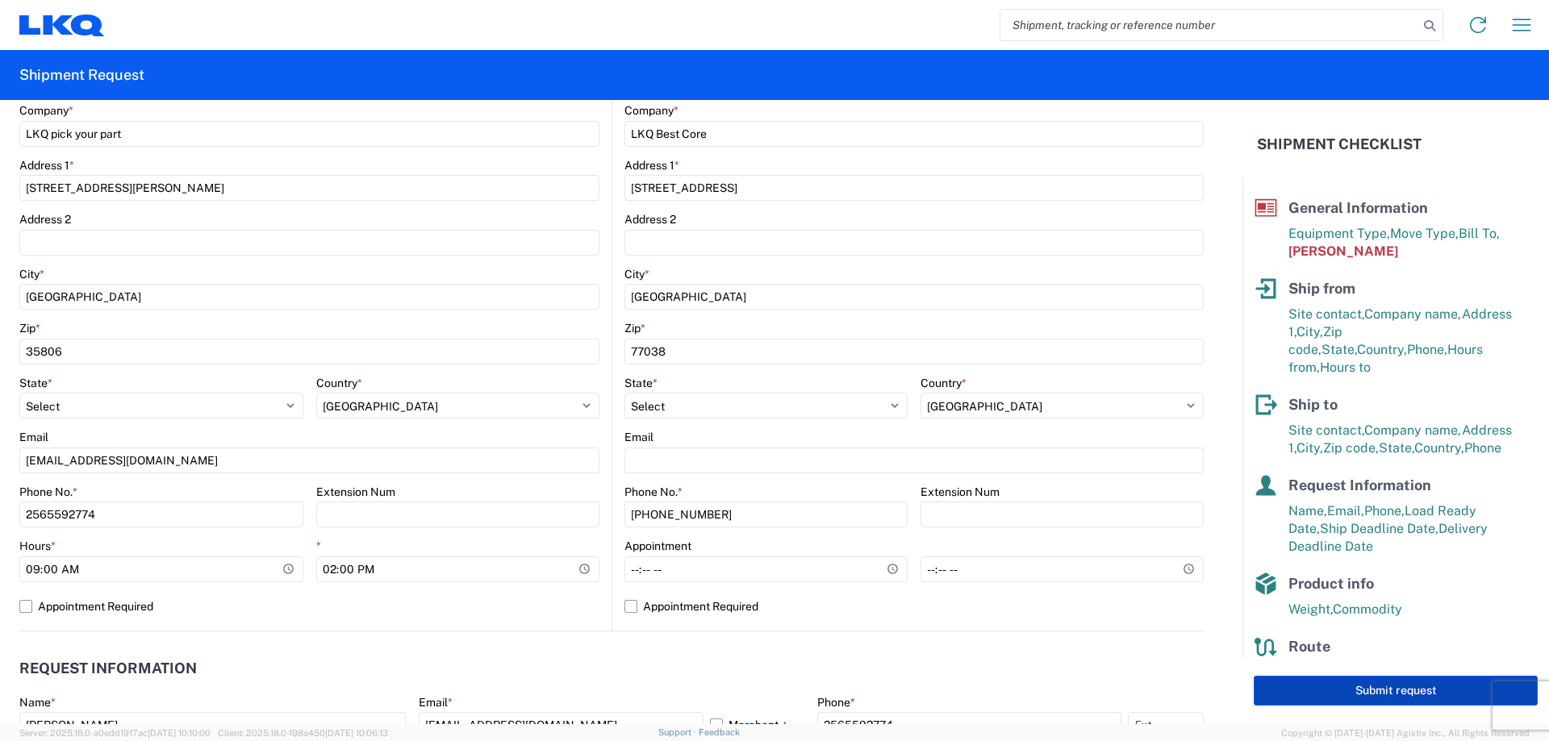
click at [1381, 694] on button "Submit request" at bounding box center [1395, 691] width 284 height 30
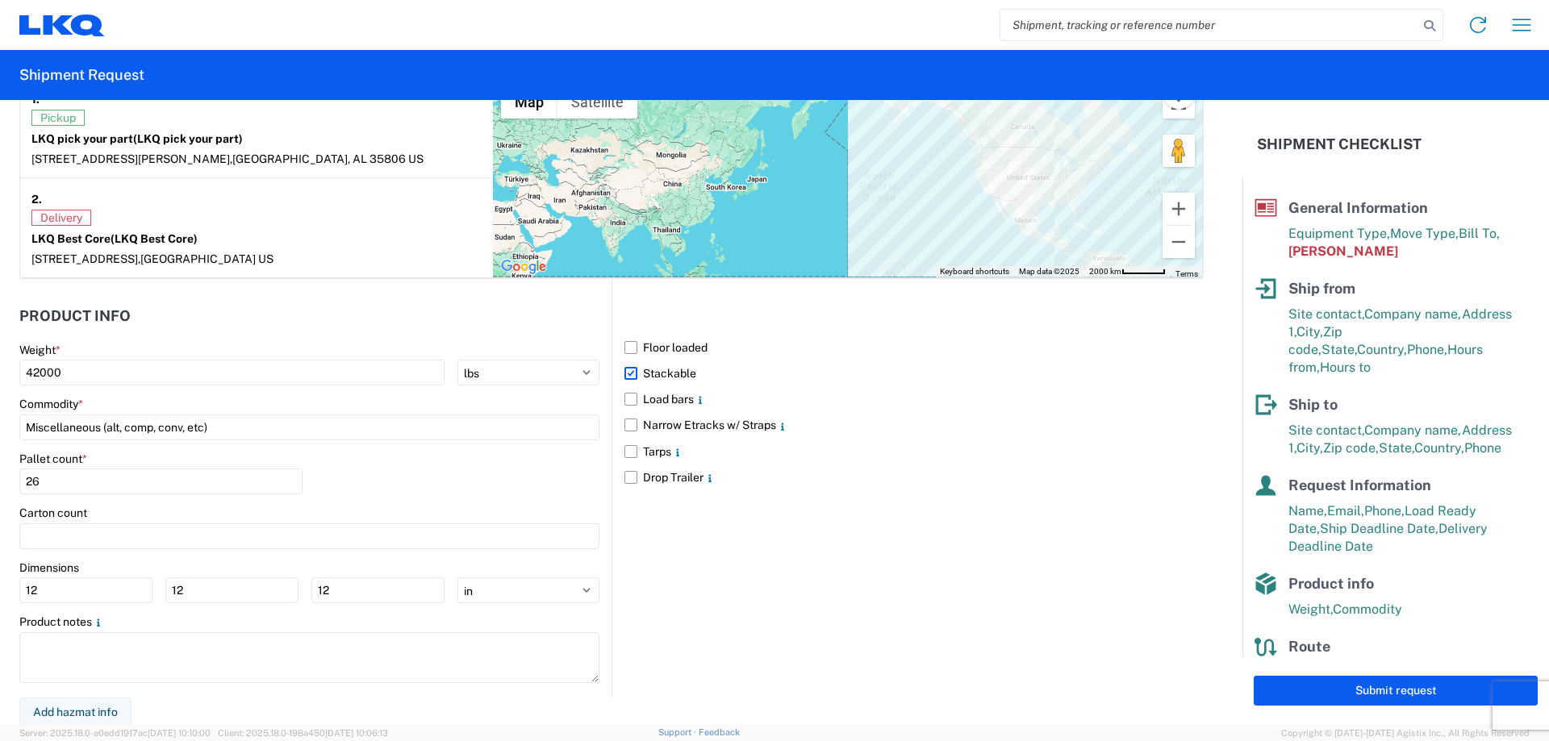
scroll to position [1331, 0]
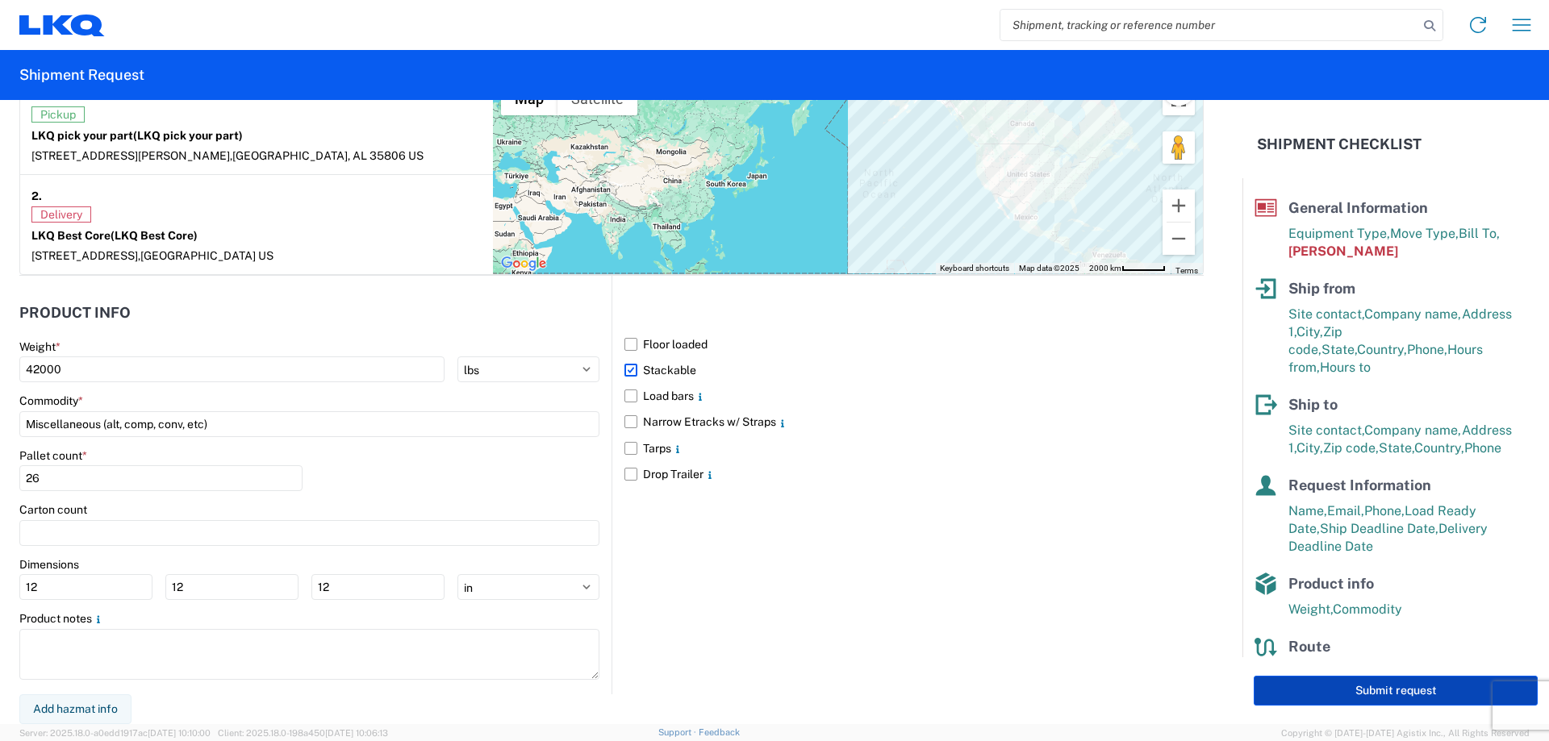
click at [1318, 685] on button "Submit request" at bounding box center [1395, 691] width 284 height 30
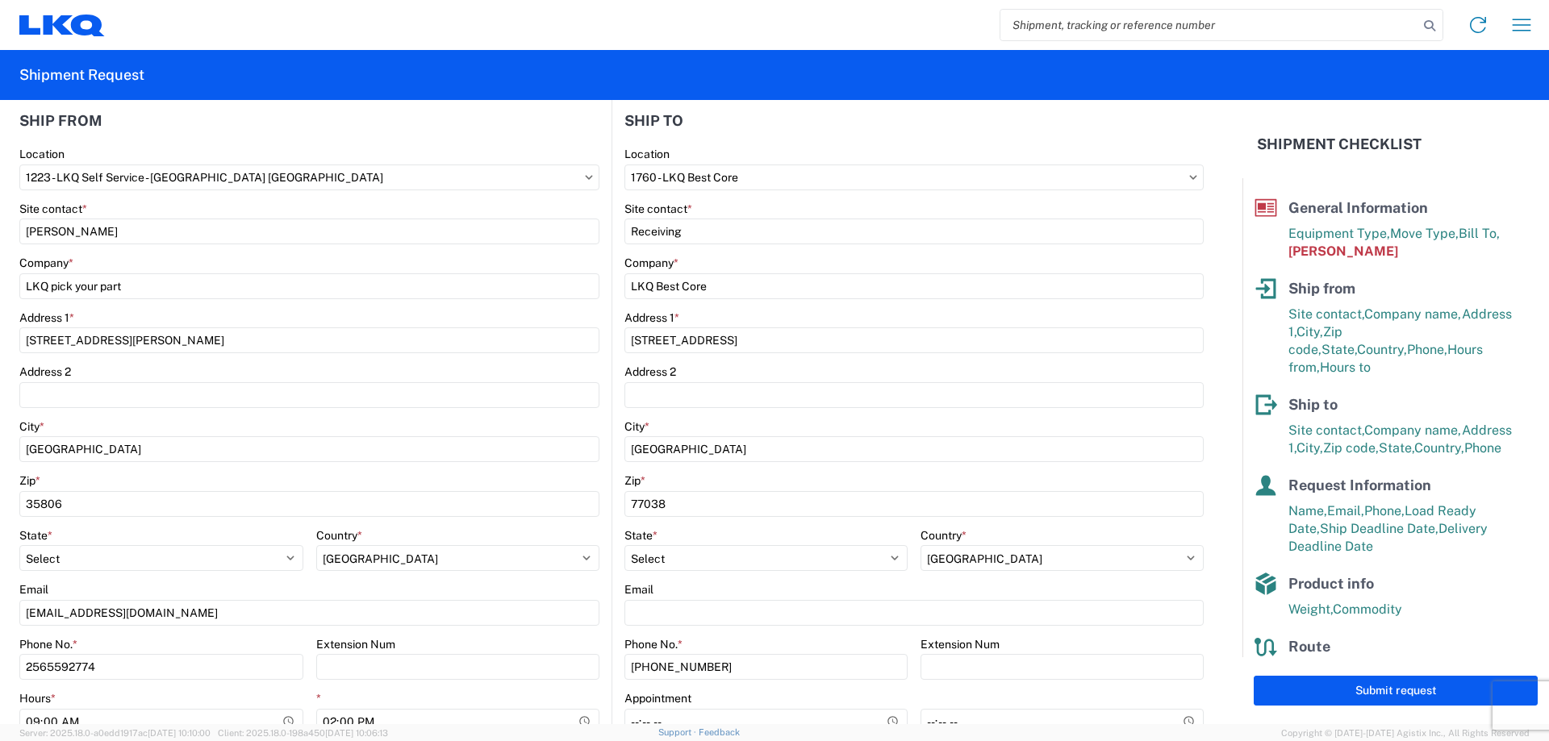
scroll to position [0, 0]
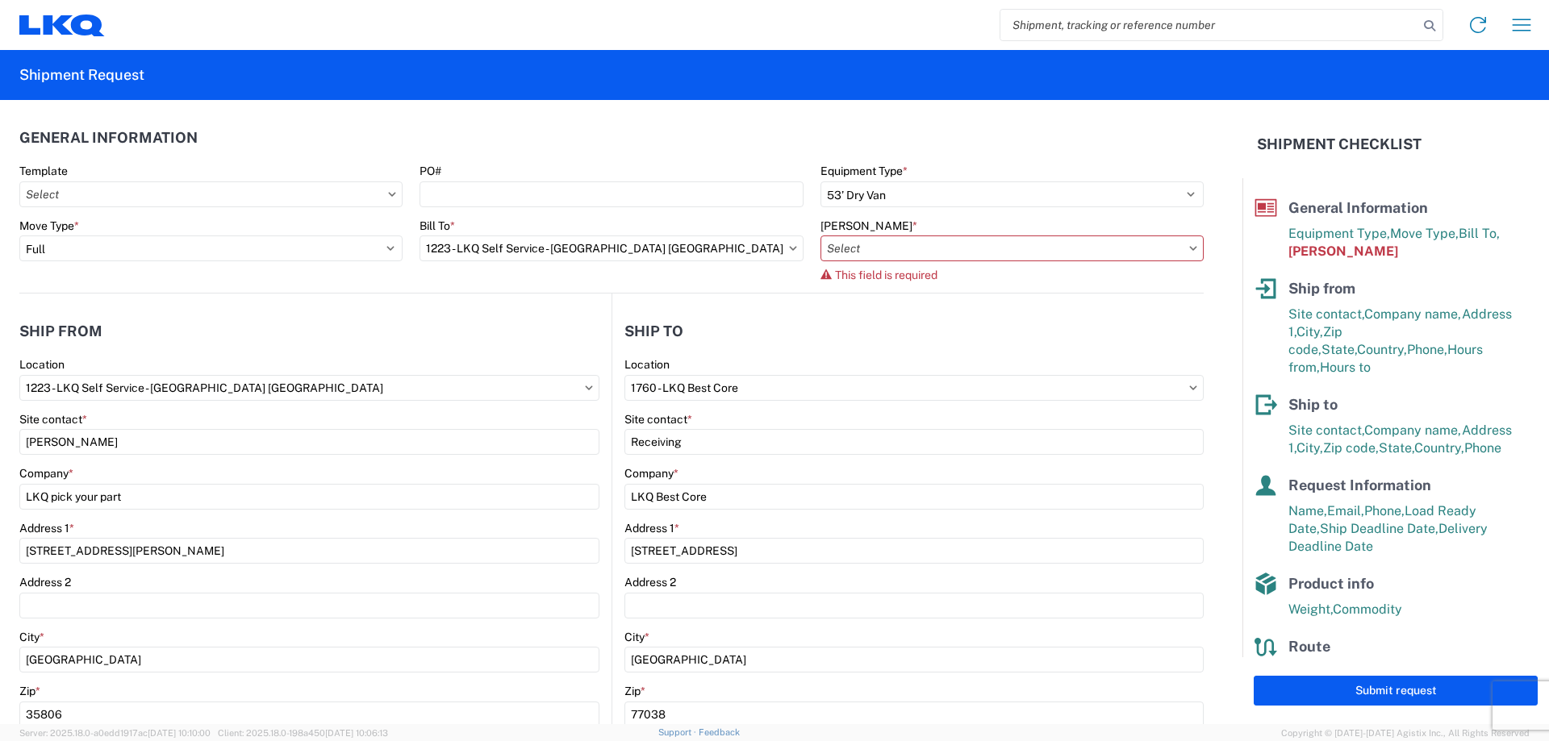
click at [1190, 248] on icon at bounding box center [1193, 248] width 7 height 4
click at [912, 249] on input "Bill Code *" at bounding box center [1011, 249] width 383 height 26
click at [965, 345] on div "1223-6300-66000-0000 - 1223 Freight Out" at bounding box center [957, 346] width 282 height 26
type input "1223-6300-66000-0000 - 1223 Freight Out"
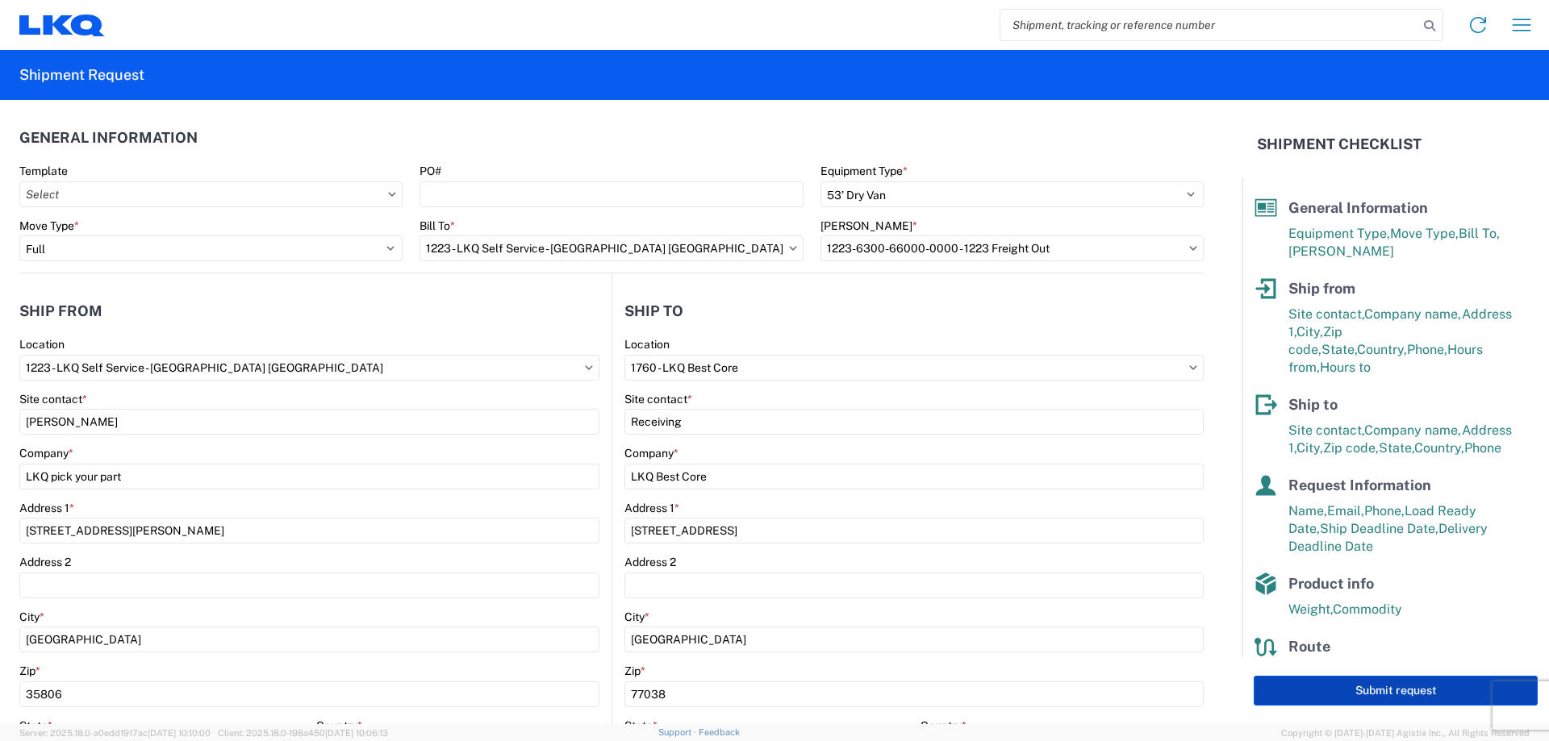
click at [1369, 694] on button "Submit request" at bounding box center [1395, 691] width 284 height 30
